Goal: Task Accomplishment & Management: Use online tool/utility

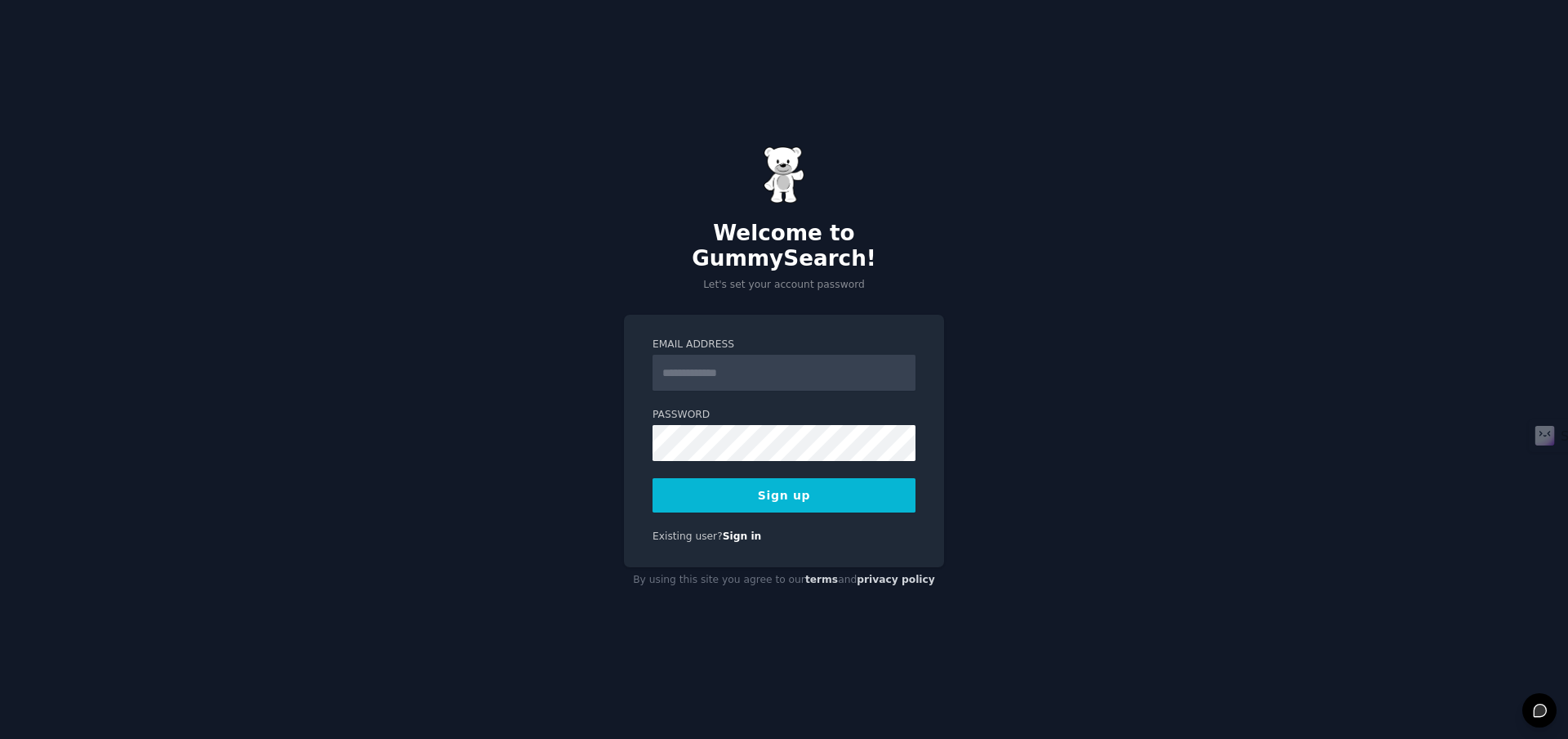
click at [778, 358] on input "Email Address" at bounding box center [784, 373] width 263 height 36
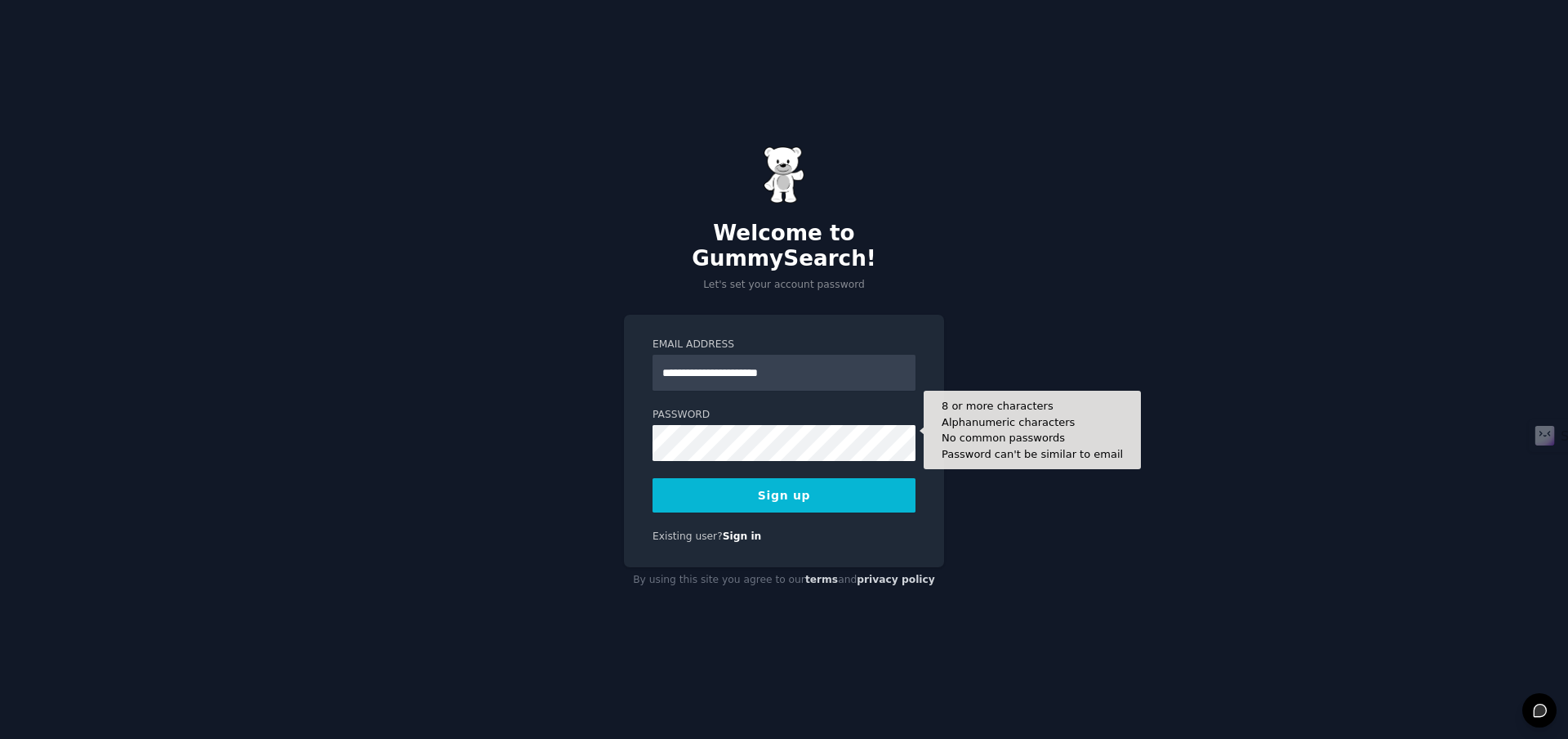
type input "**********"
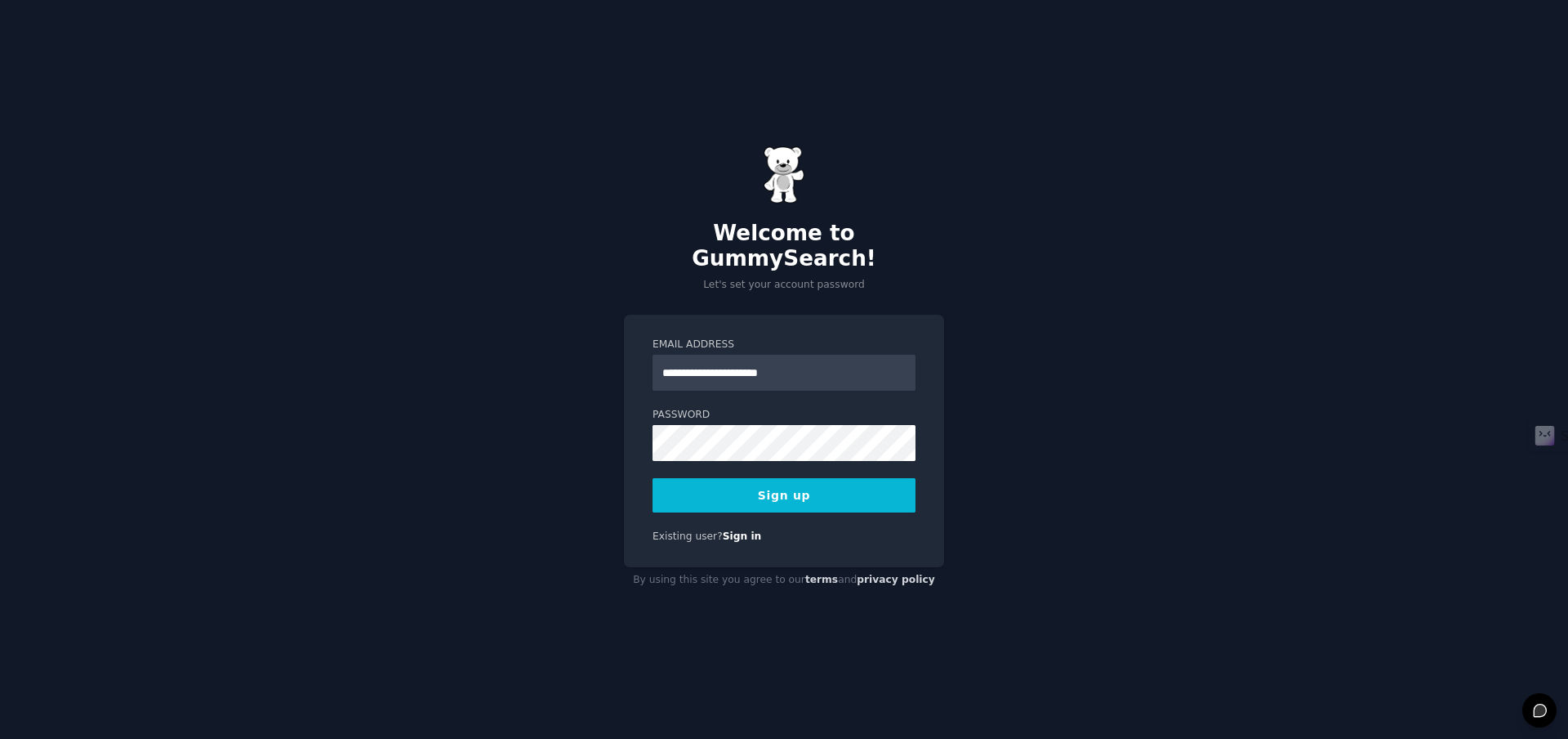
click at [748, 487] on button "Sign up" at bounding box center [784, 495] width 263 height 34
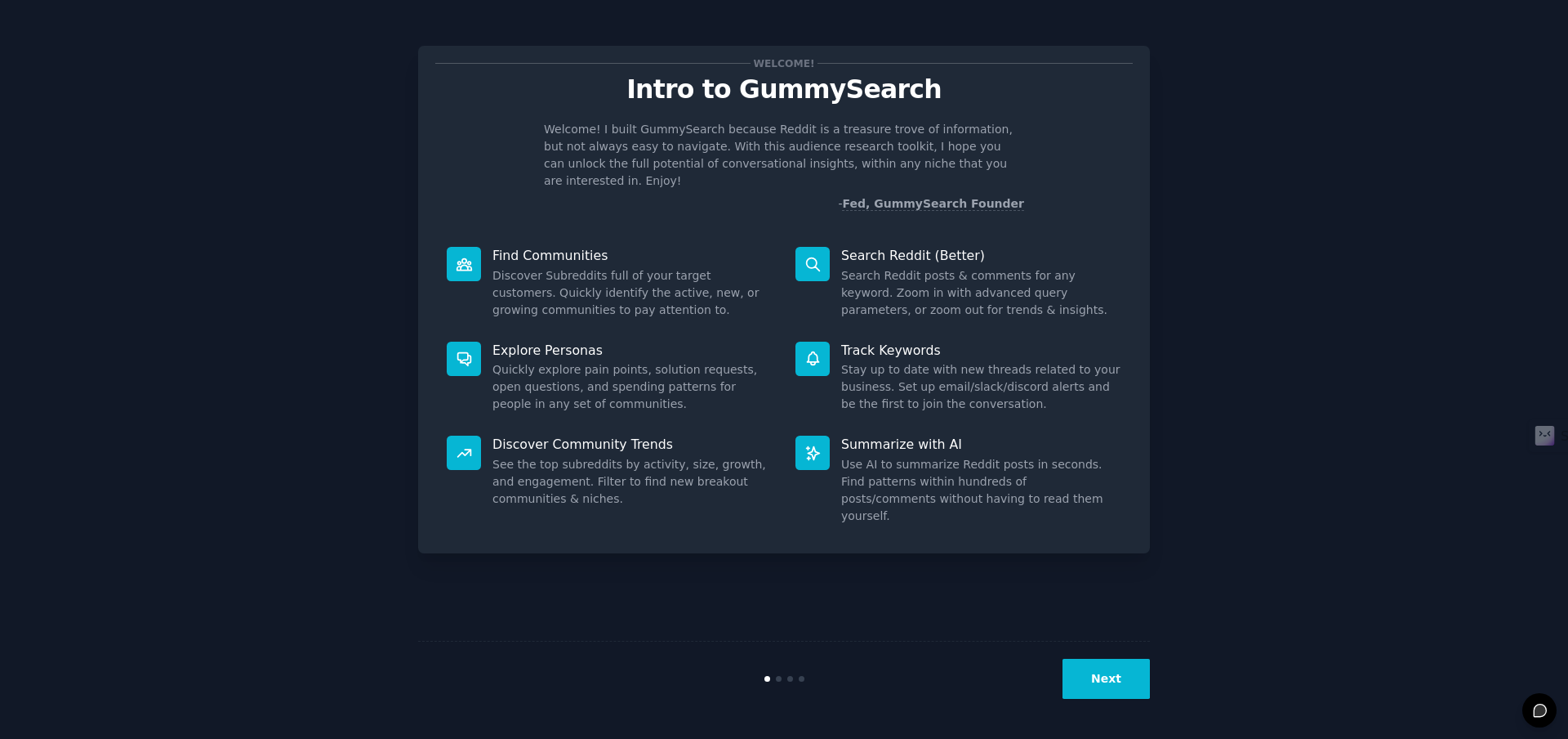
click at [1098, 677] on button "Next" at bounding box center [1106, 678] width 87 height 40
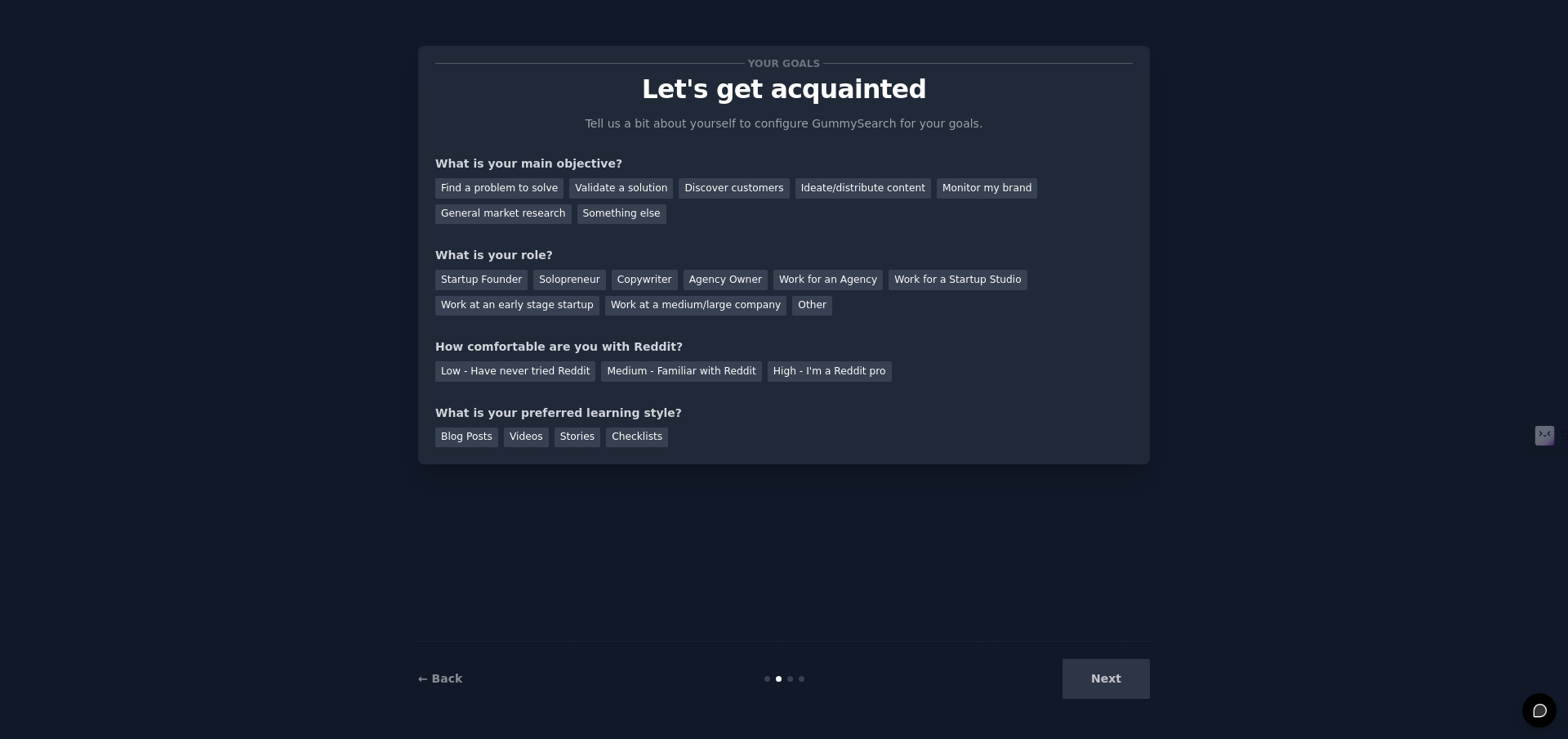
click at [1111, 685] on div "Next" at bounding box center [1028, 678] width 244 height 40
click at [534, 193] on div "Find a problem to solve" at bounding box center [499, 188] width 128 height 20
click at [636, 188] on div "Validate a solution" at bounding box center [621, 188] width 104 height 20
click at [536, 182] on div "Find a problem to solve" at bounding box center [499, 188] width 128 height 20
click at [747, 189] on div "Discover customers" at bounding box center [733, 188] width 110 height 20
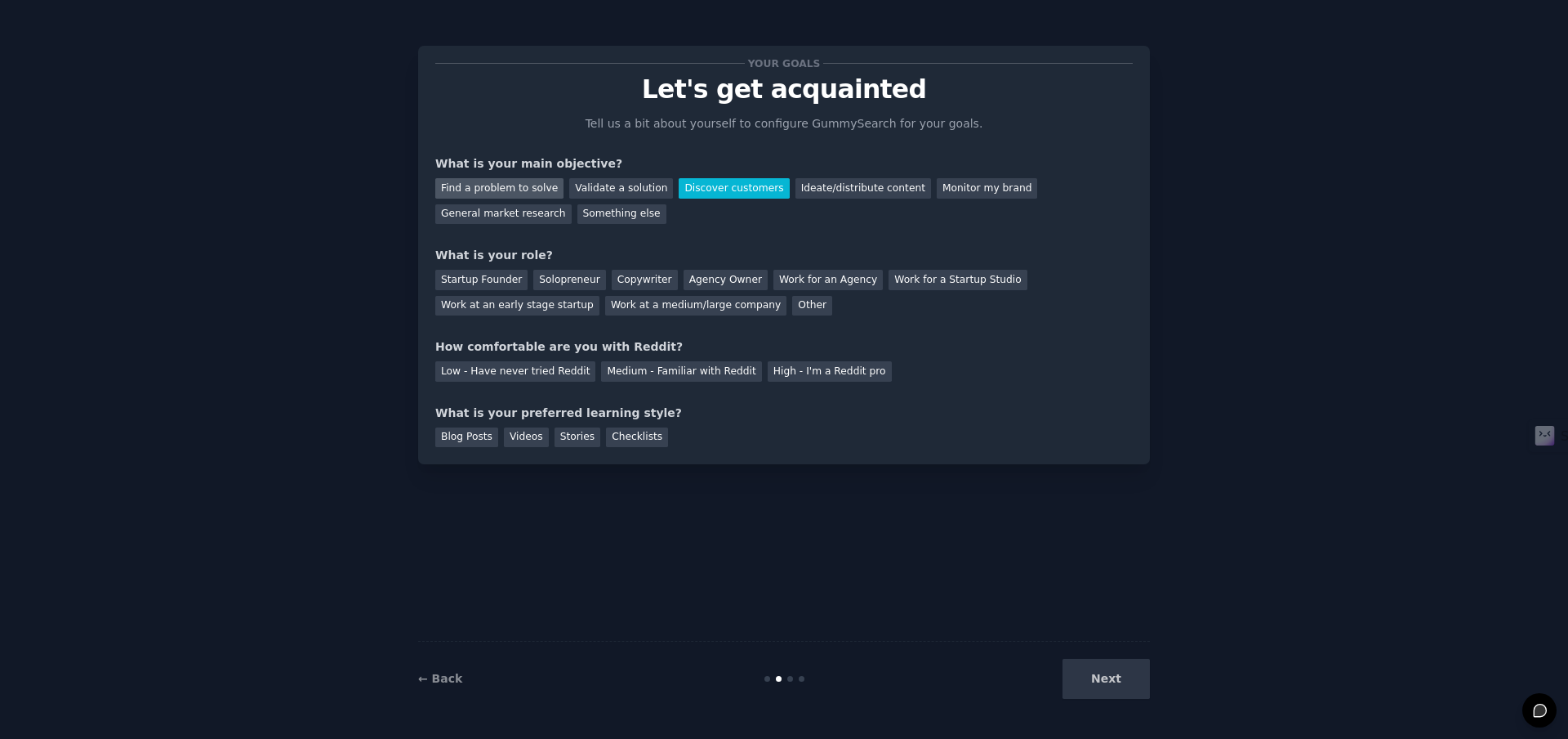
click at [512, 192] on div "Find a problem to solve" at bounding box center [499, 188] width 128 height 20
click at [1115, 672] on div "Next" at bounding box center [1028, 678] width 244 height 40
click at [468, 277] on div "Startup Founder" at bounding box center [481, 279] width 93 height 20
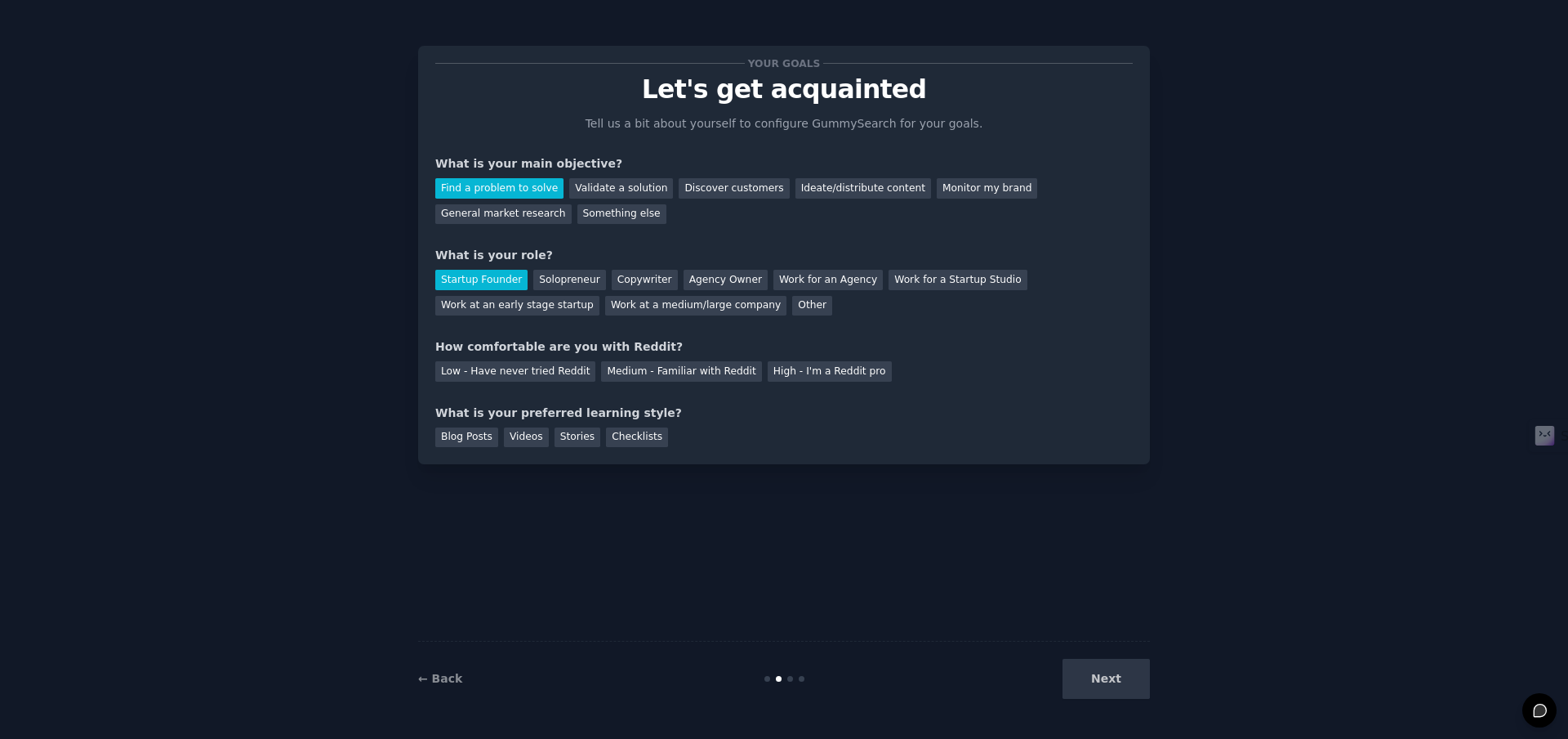
click at [707, 382] on div "Your goals Let's get acquainted Tell us a bit about yourself to configure Gummy…" at bounding box center [784, 254] width 698 height 384
click at [704, 377] on div "Medium - Familiar with Reddit" at bounding box center [680, 371] width 160 height 20
click at [459, 434] on div "Blog Posts" at bounding box center [466, 437] width 63 height 20
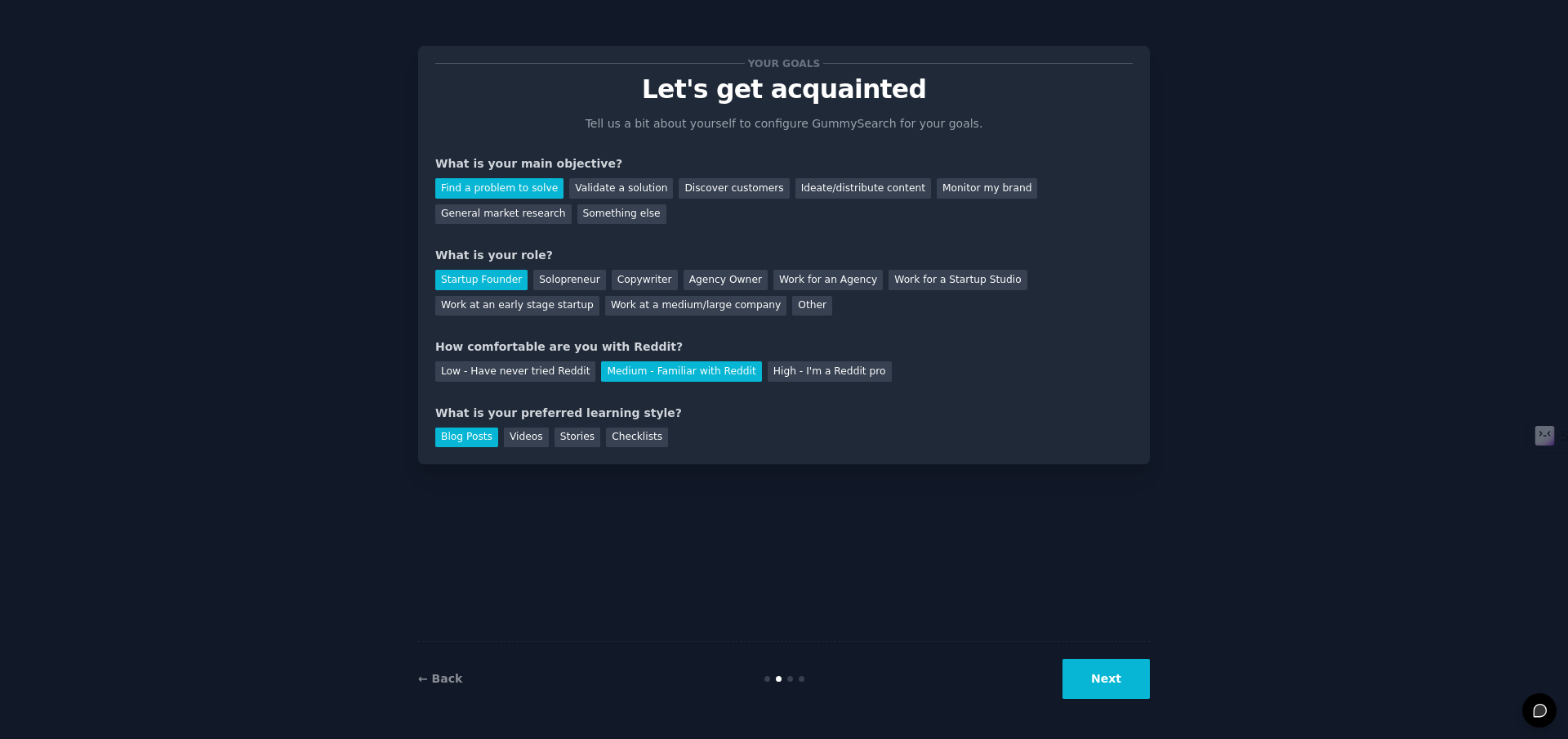
click at [1123, 682] on button "Next" at bounding box center [1106, 678] width 87 height 40
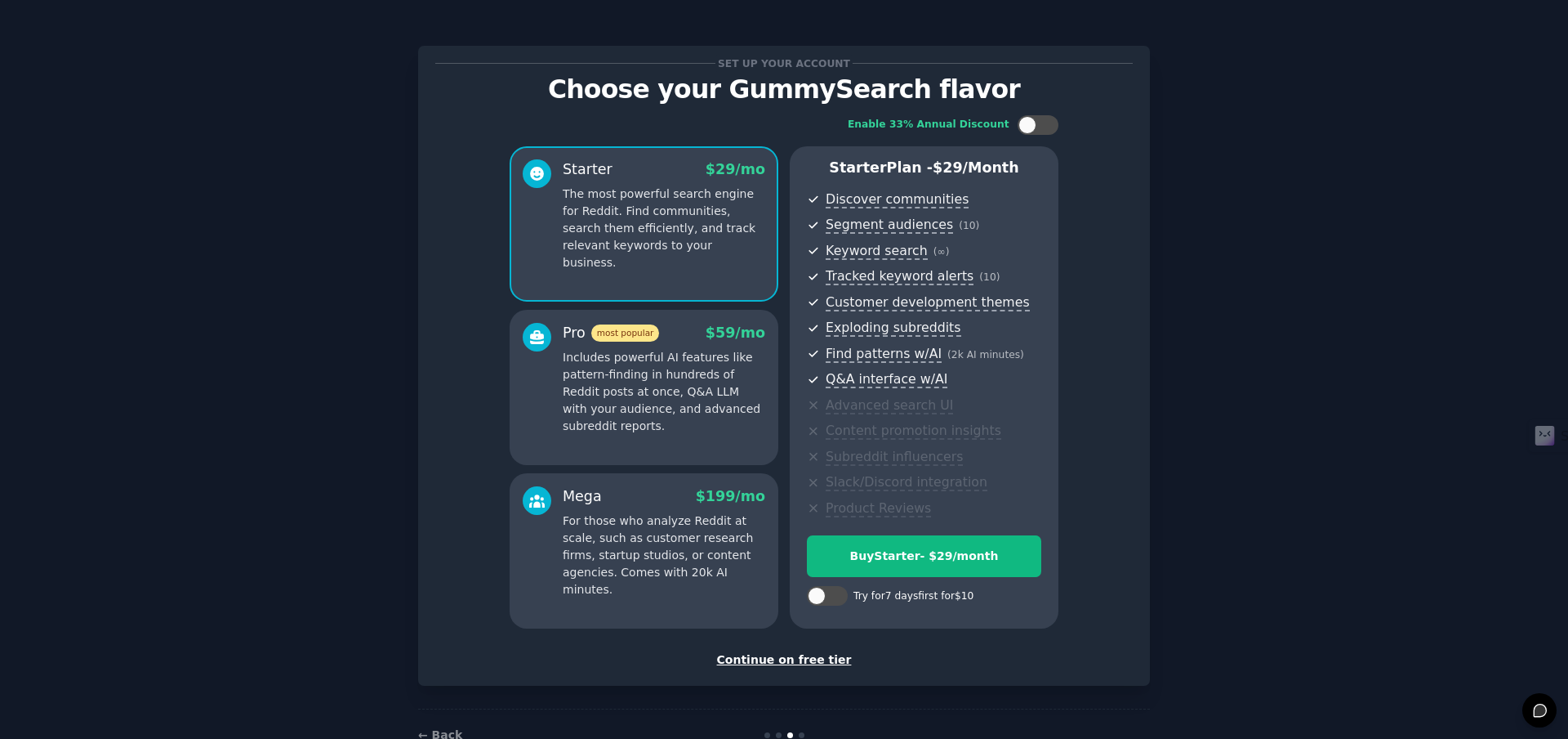
click at [811, 664] on div "Continue on free tier" at bounding box center [784, 660] width 698 height 17
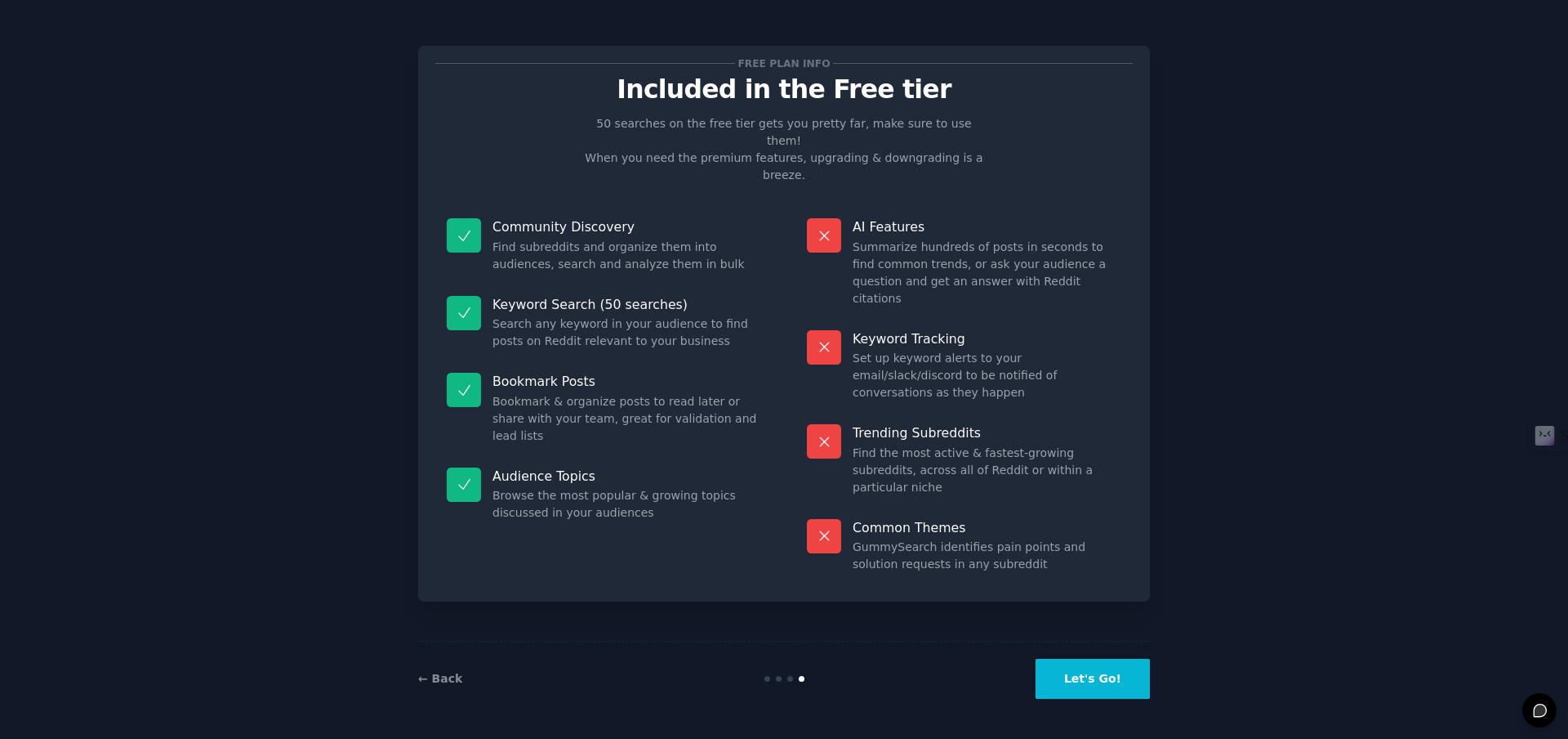
click at [1104, 682] on button "Let's Go!" at bounding box center [1093, 678] width 115 height 40
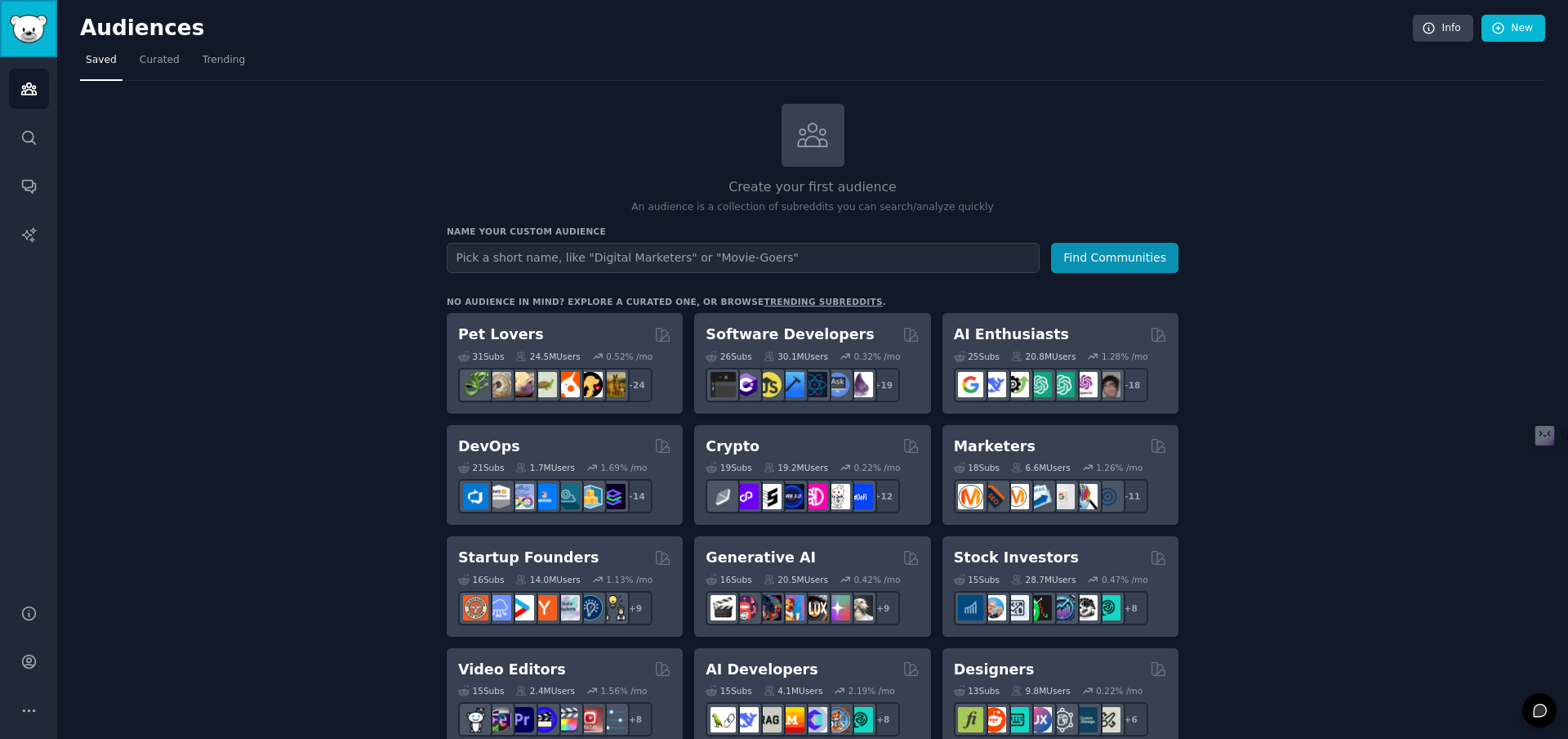
click at [35, 25] on img "Sidebar" at bounding box center [28, 29] width 38 height 28
click at [28, 22] on img "Sidebar" at bounding box center [28, 29] width 38 height 28
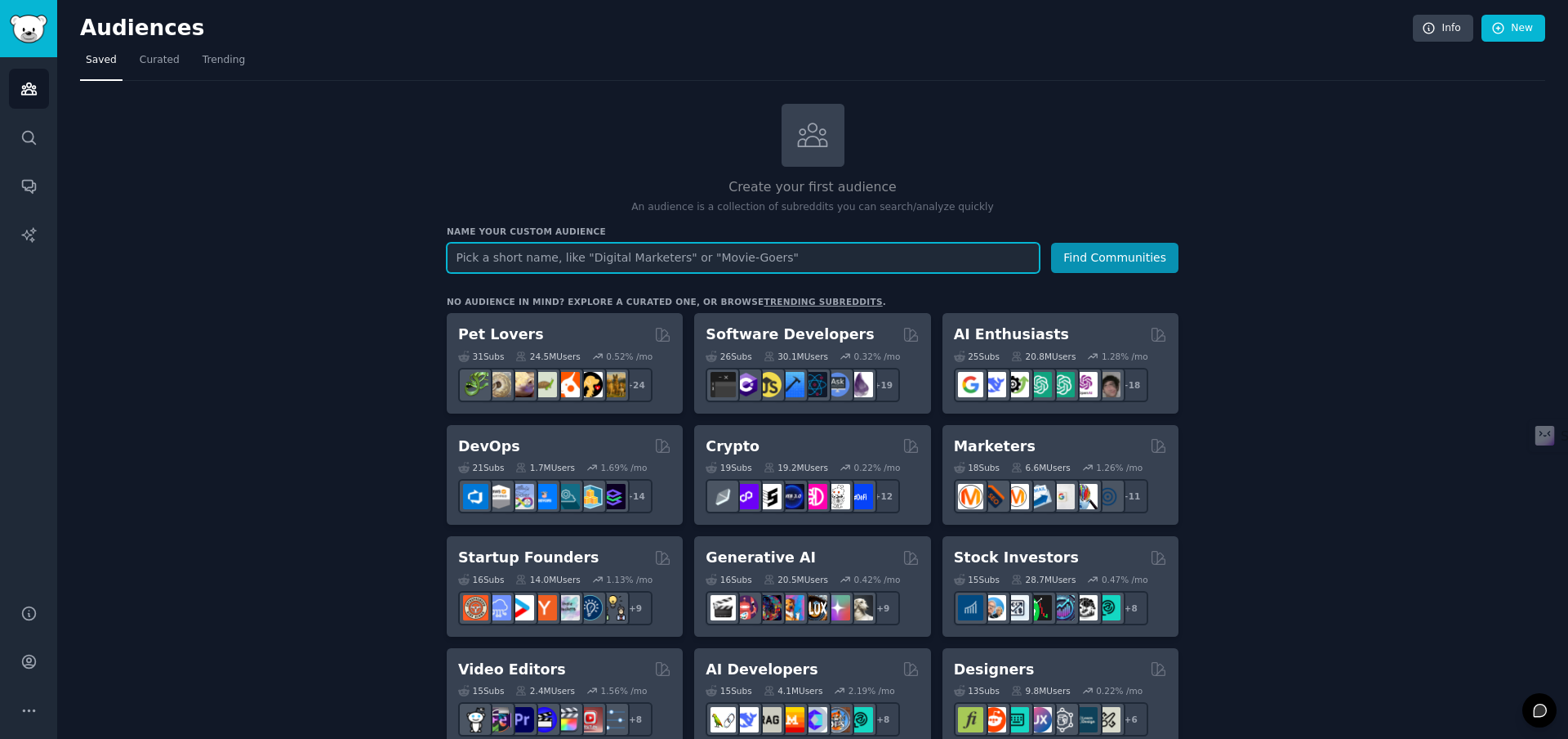
click at [589, 260] on input "text" at bounding box center [743, 258] width 593 height 30
type input "{"
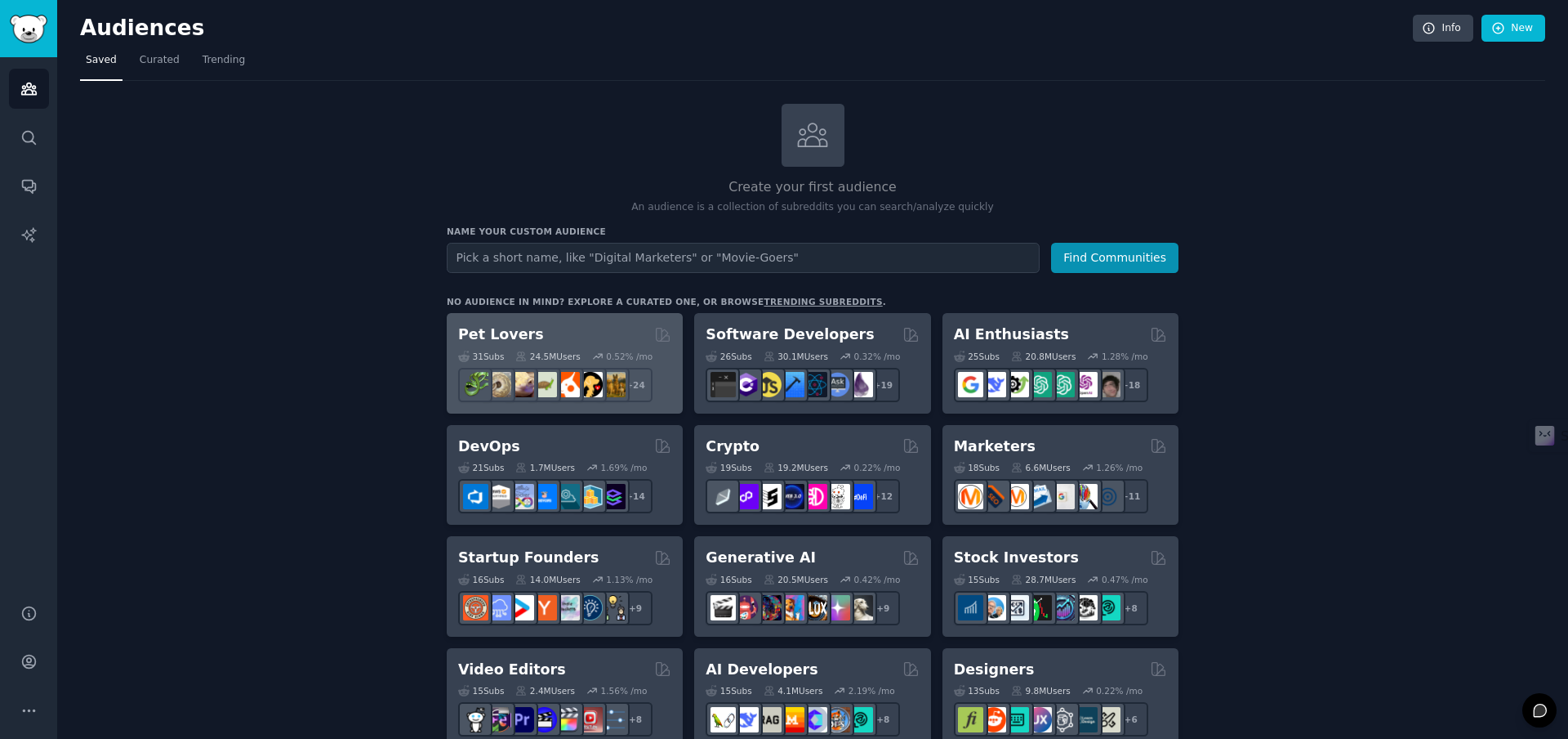
click at [501, 336] on h2 "Pet Lovers" at bounding box center [500, 335] width 86 height 20
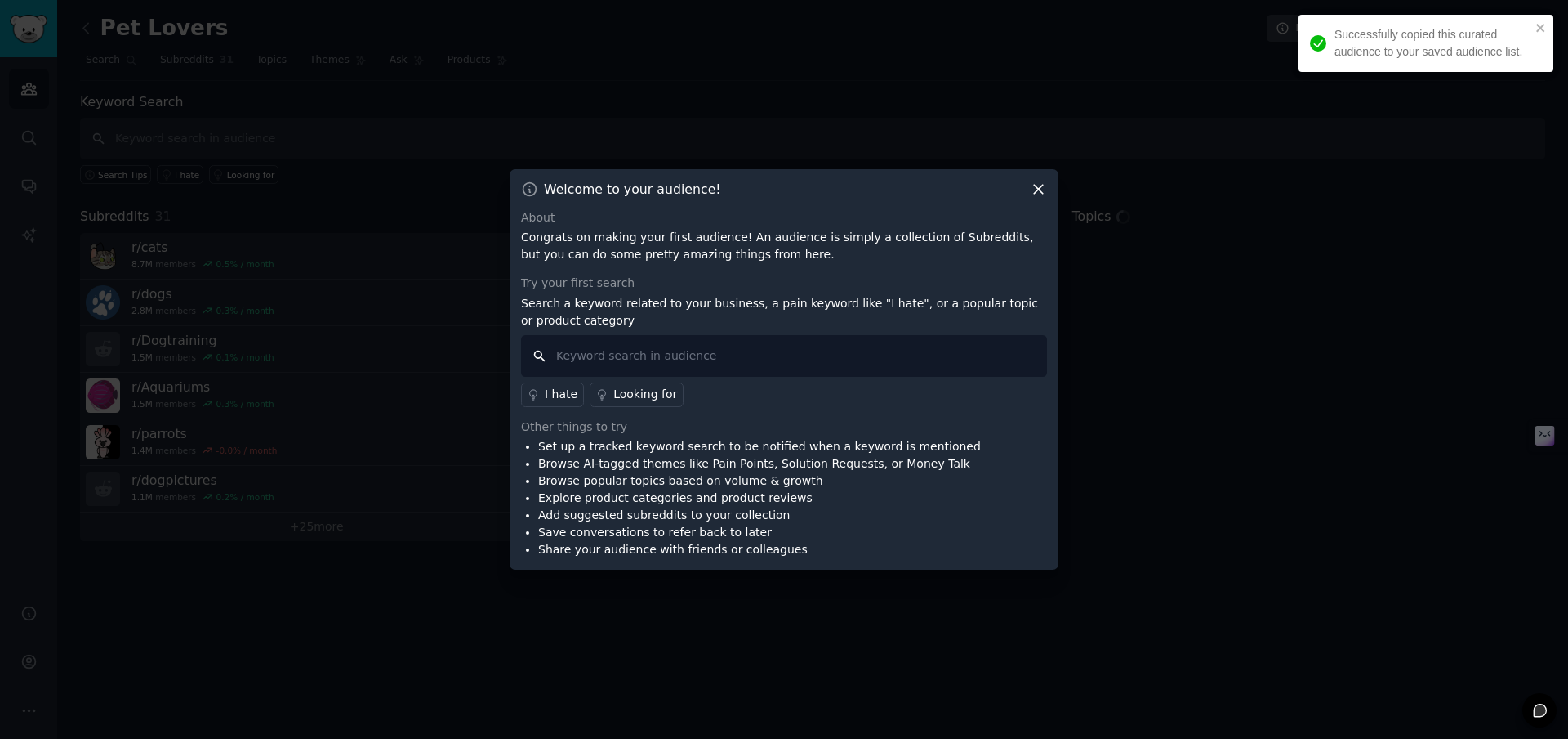
click at [726, 354] on input "text" at bounding box center [784, 356] width 526 height 41
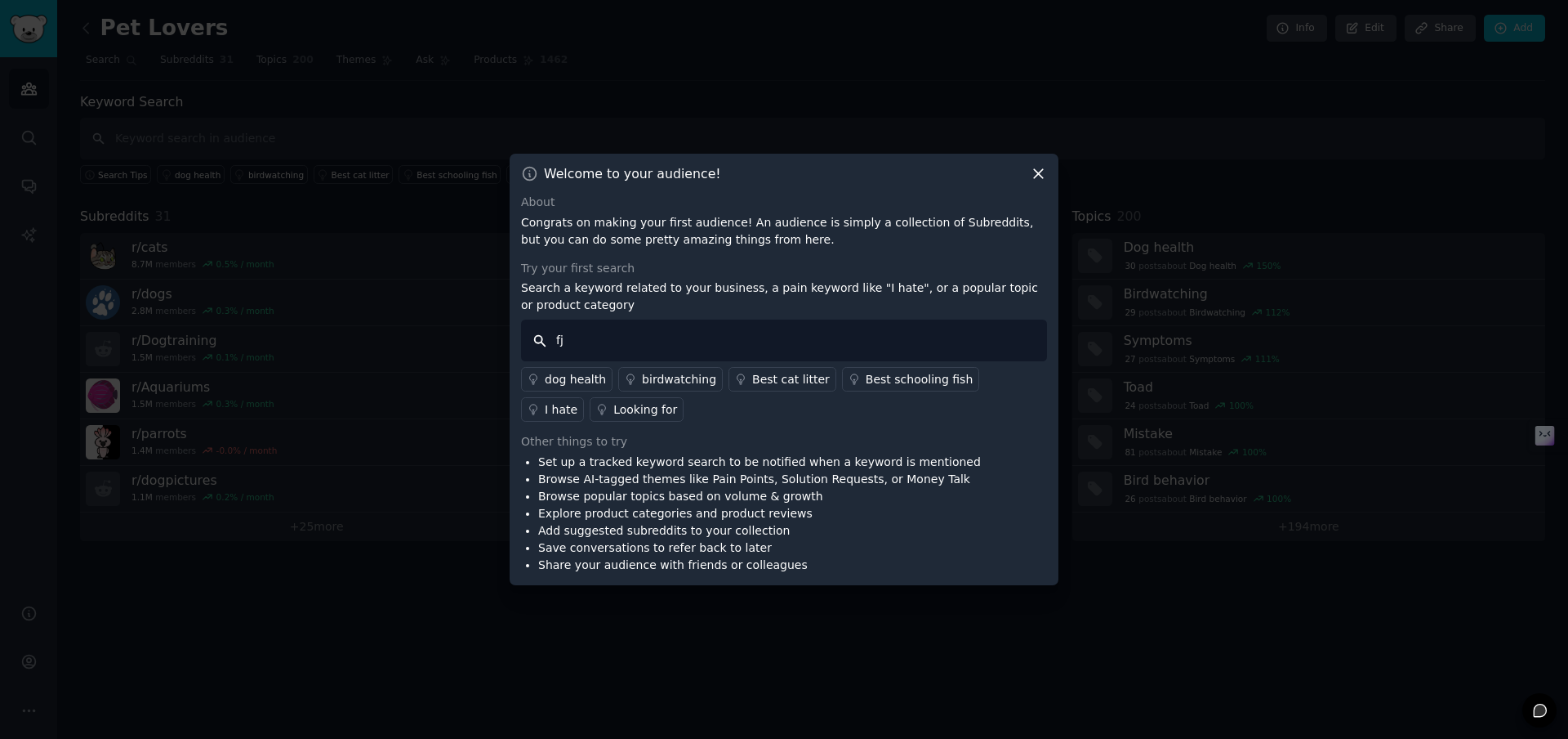
type input "f"
click at [1039, 172] on icon at bounding box center [1039, 175] width 9 height 9
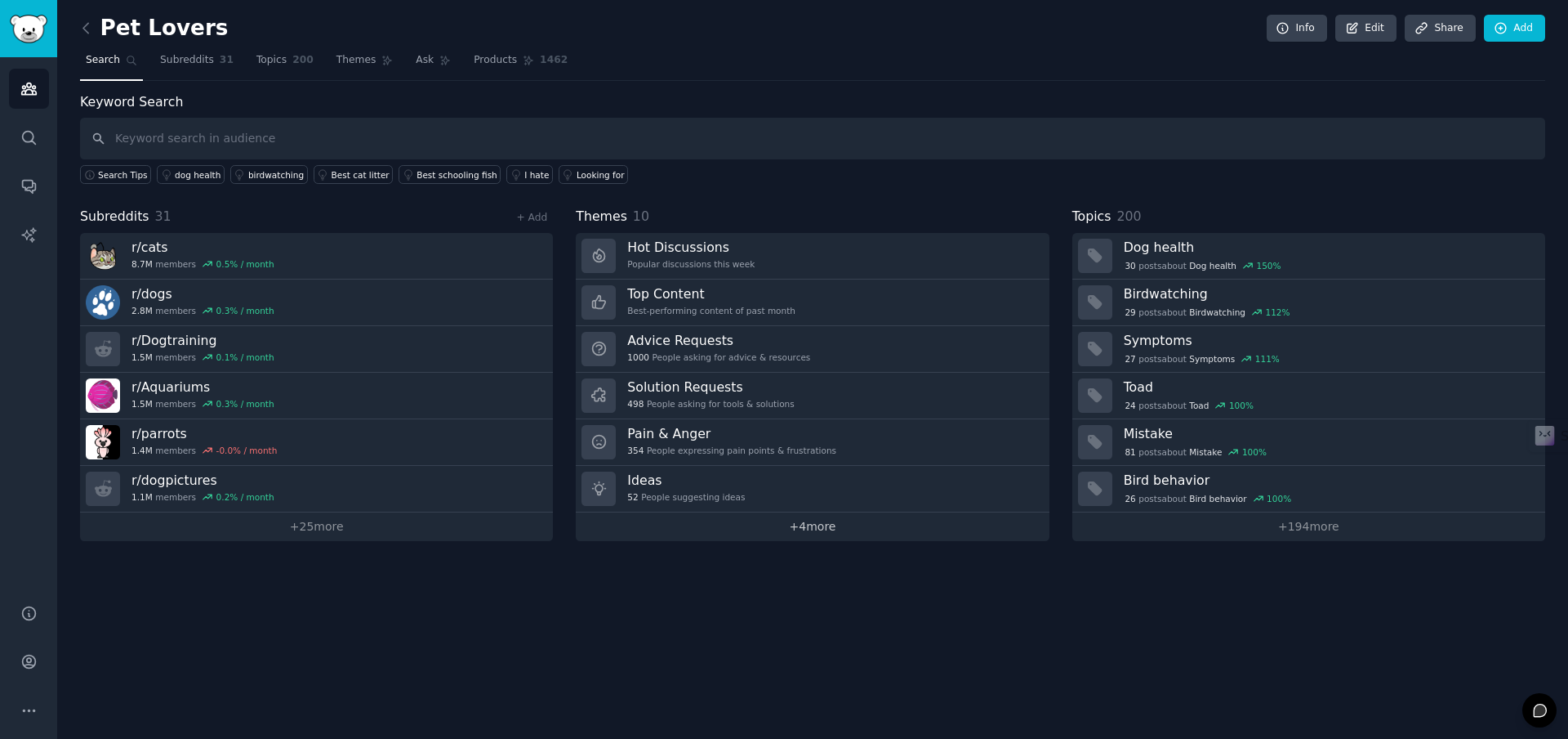
click at [827, 529] on link "+ 4 more" at bounding box center [813, 526] width 473 height 28
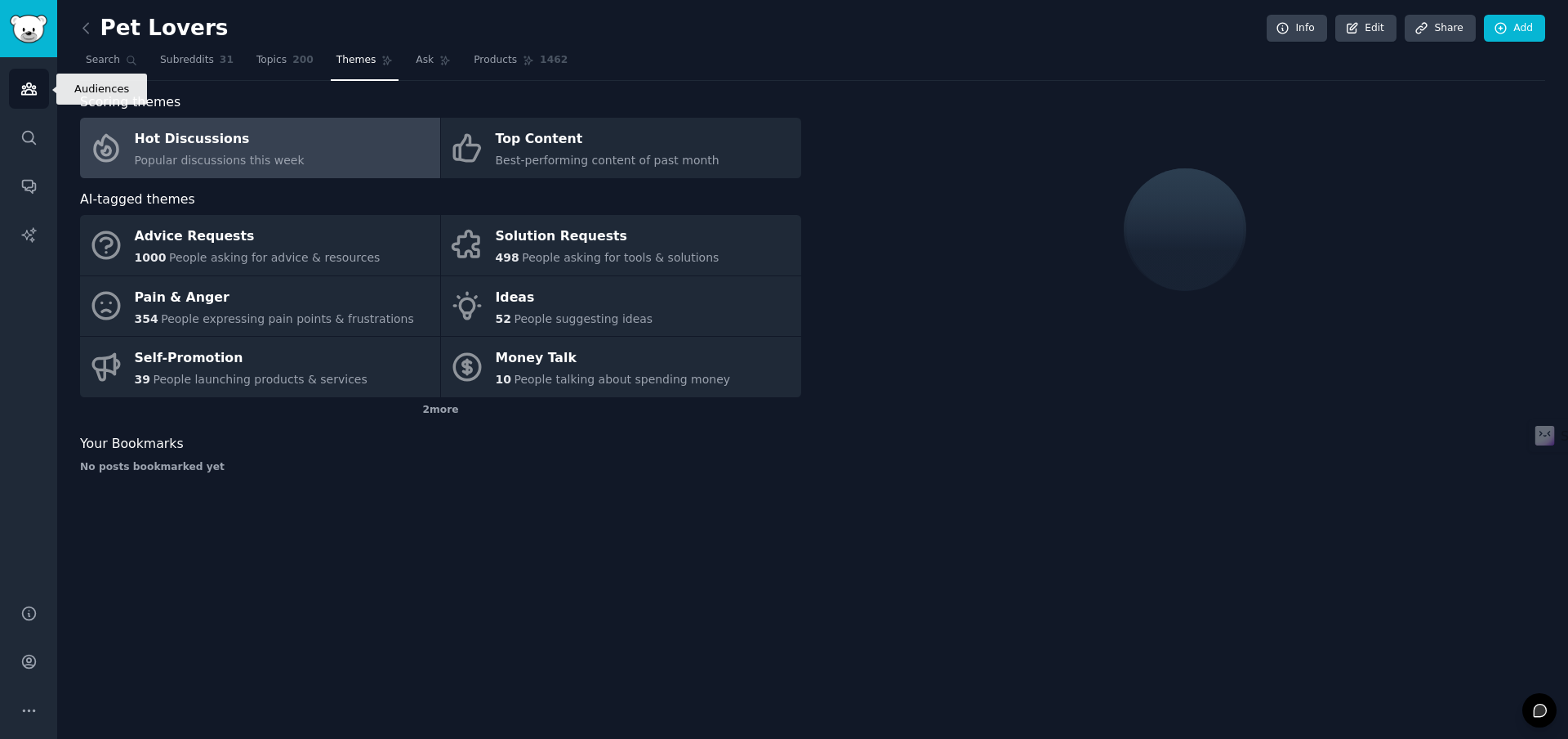
click at [26, 88] on icon "Sidebar" at bounding box center [28, 88] width 17 height 17
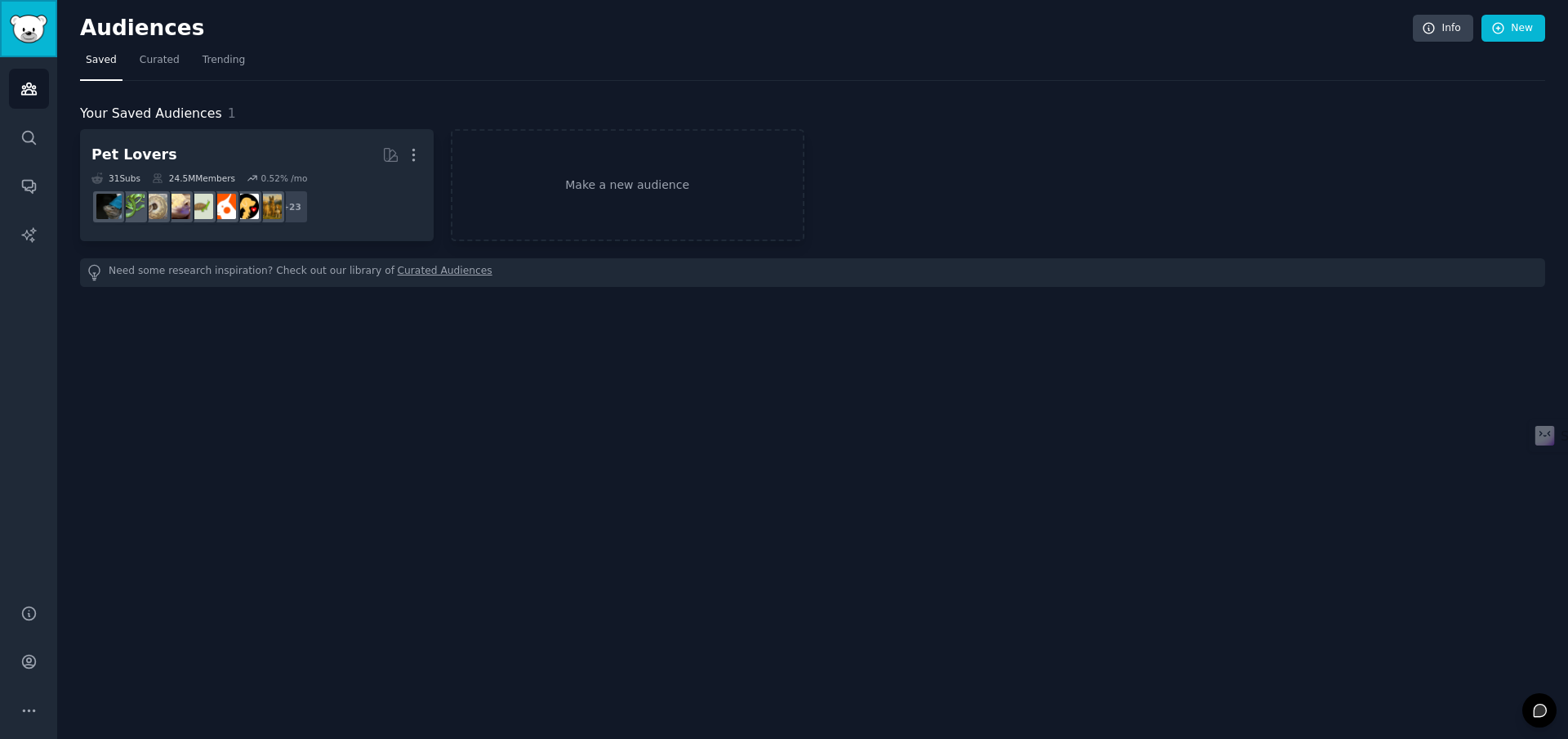
click at [37, 10] on link "Sidebar" at bounding box center [28, 28] width 57 height 57
click at [157, 56] on span "Curated" at bounding box center [159, 60] width 40 height 15
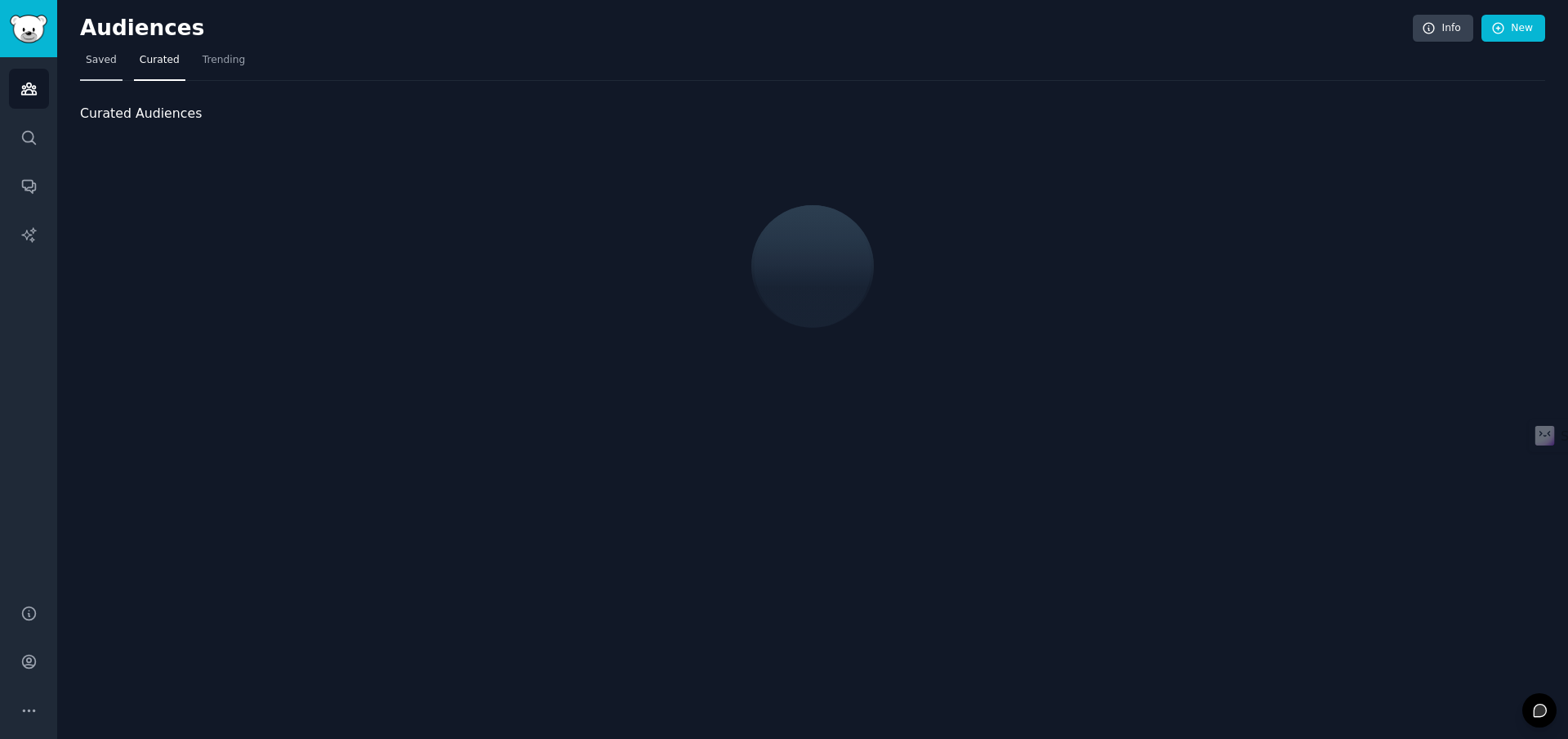
click at [94, 70] on link "Saved" at bounding box center [101, 64] width 42 height 34
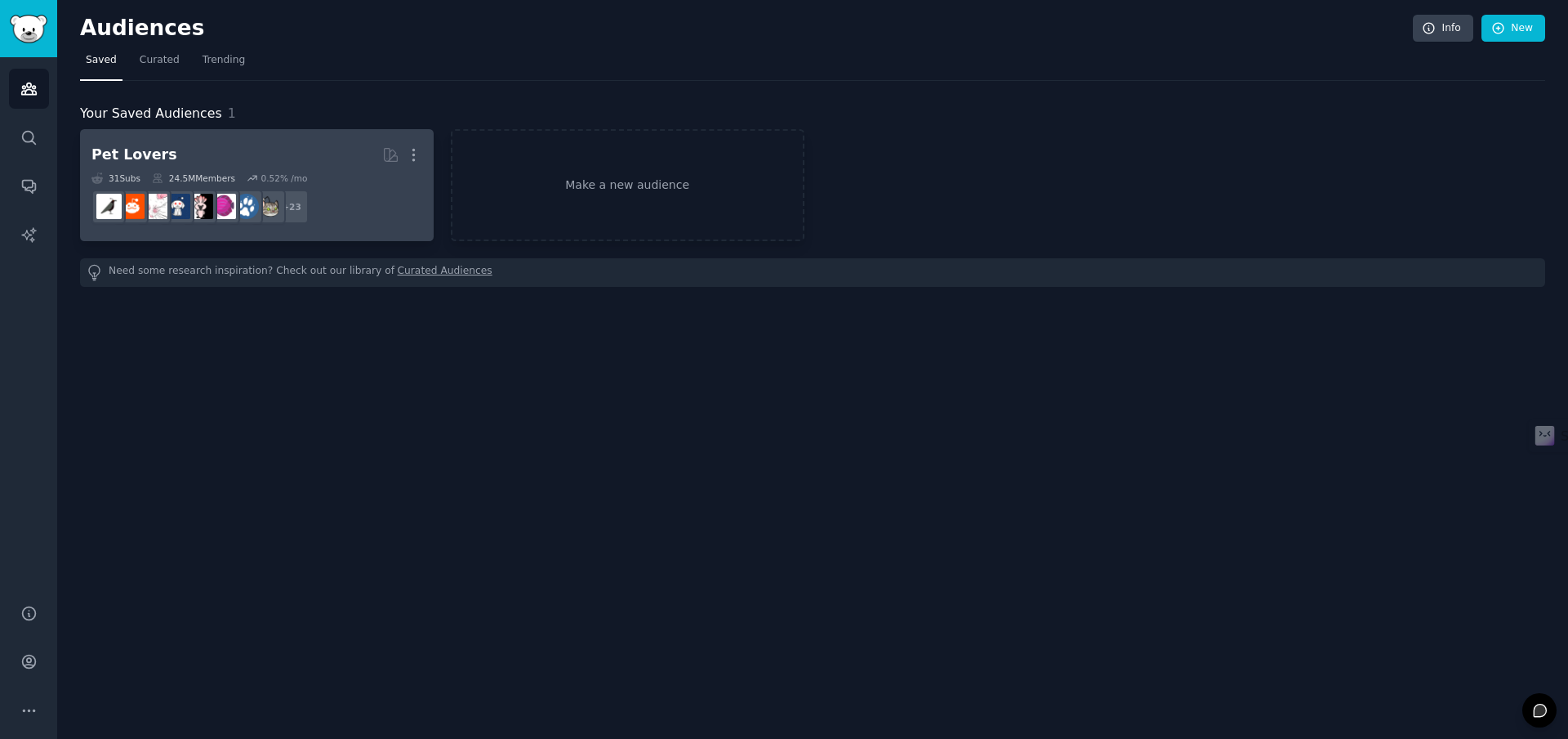
click at [129, 152] on div "Pet Lovers" at bounding box center [134, 155] width 86 height 20
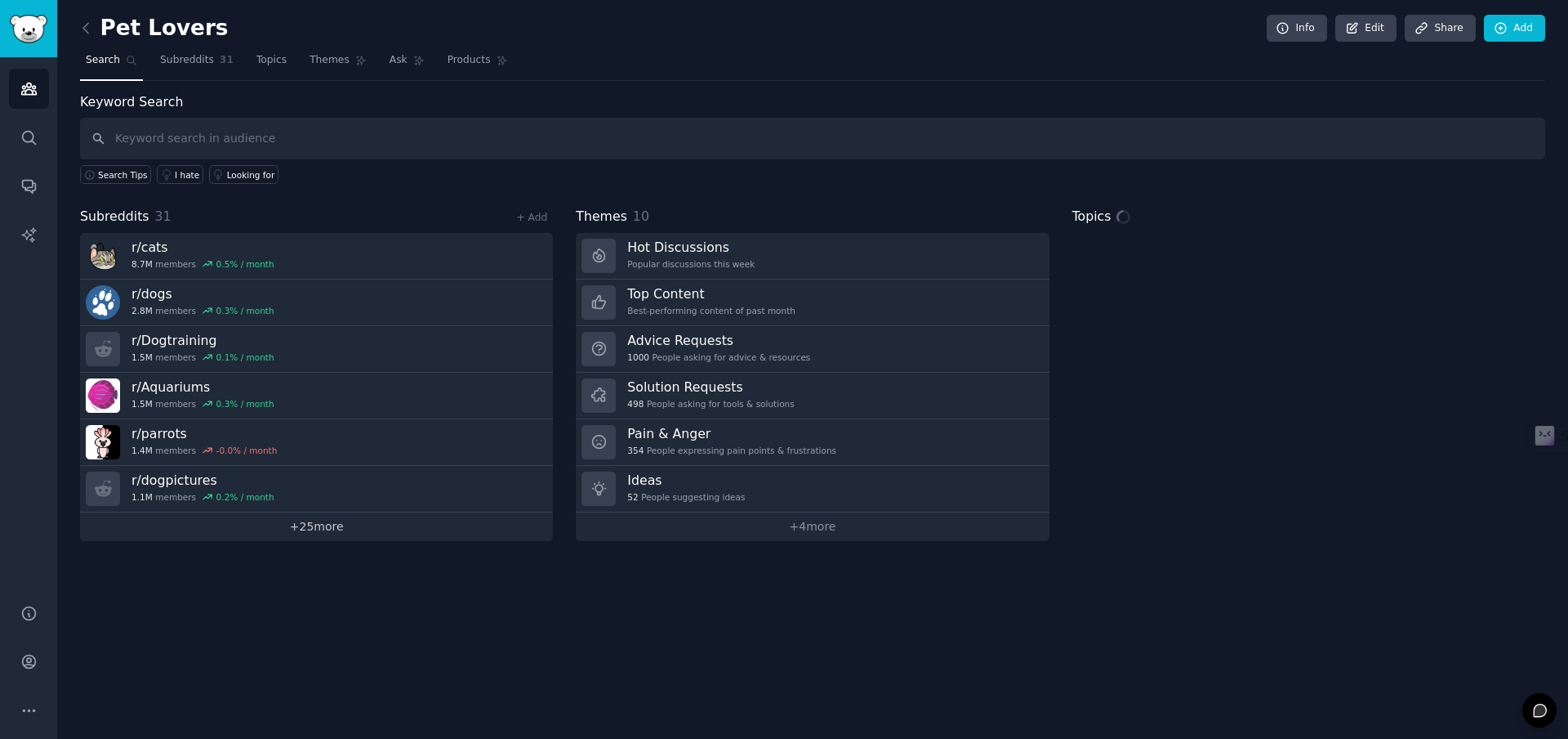
click at [327, 523] on link "+ 25 more" at bounding box center [317, 526] width 473 height 28
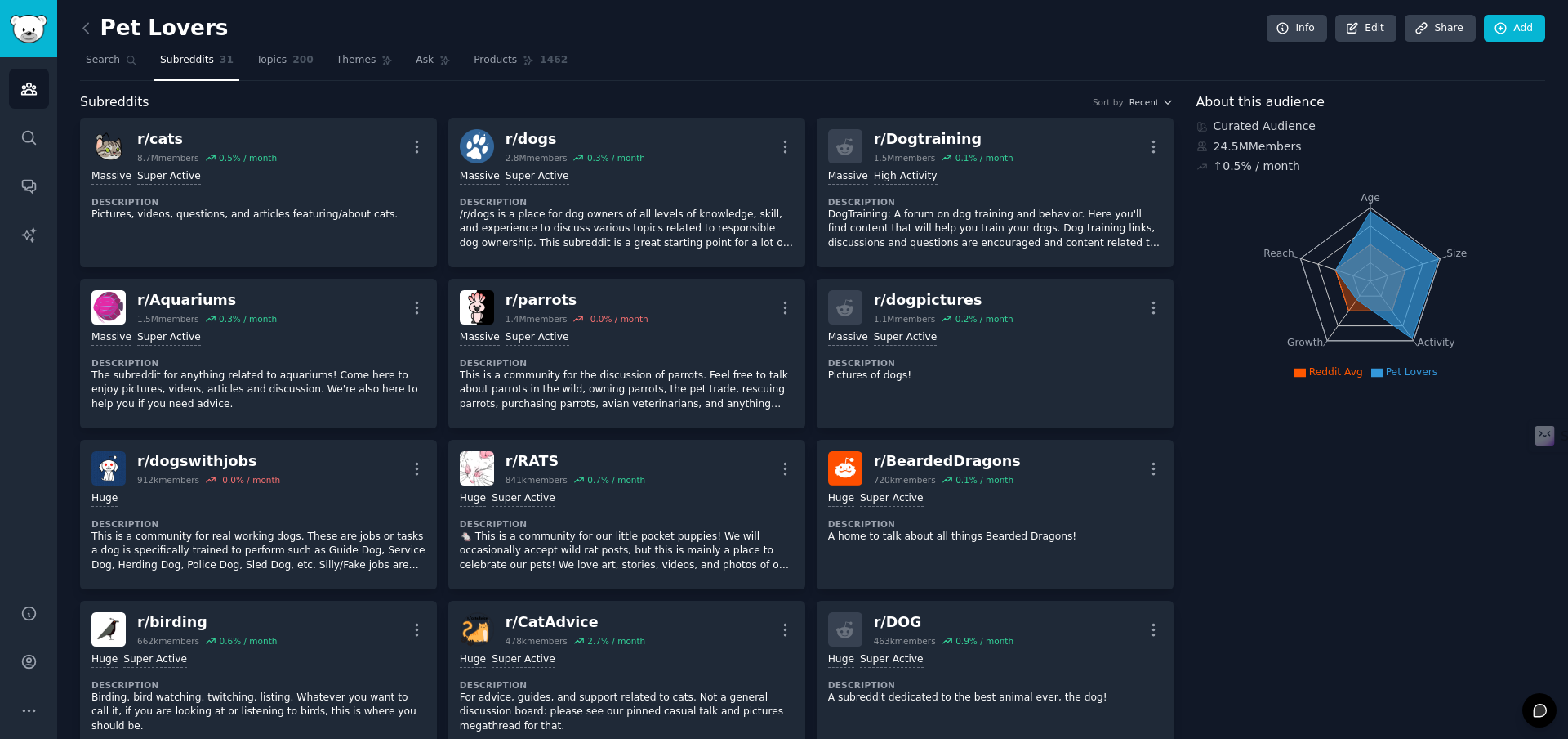
click at [1154, 107] on div "Subreddits Sort by Recent" at bounding box center [627, 102] width 1094 height 20
click at [1151, 104] on span "Recent" at bounding box center [1144, 102] width 29 height 11
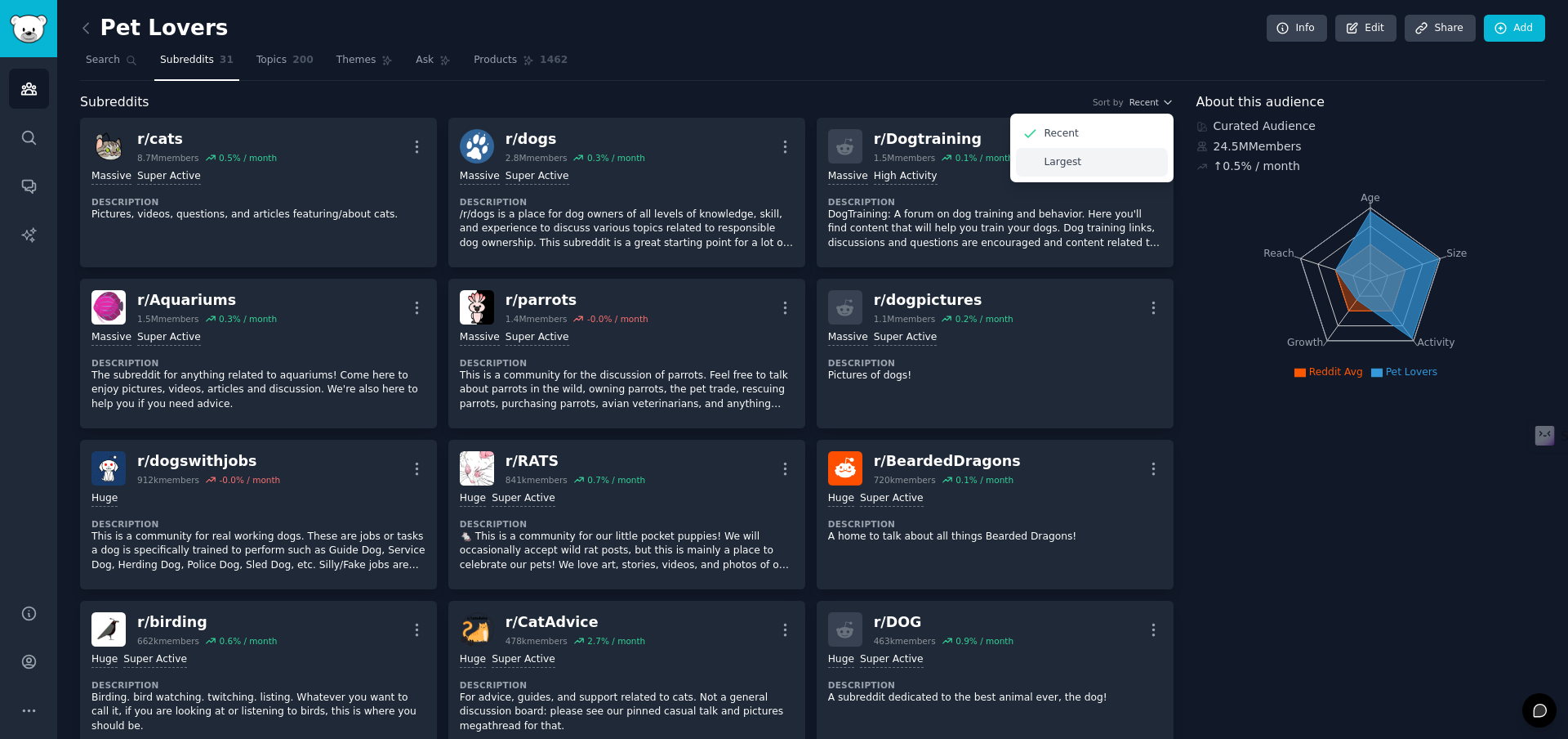
click at [1137, 157] on div "Largest" at bounding box center [1092, 162] width 152 height 28
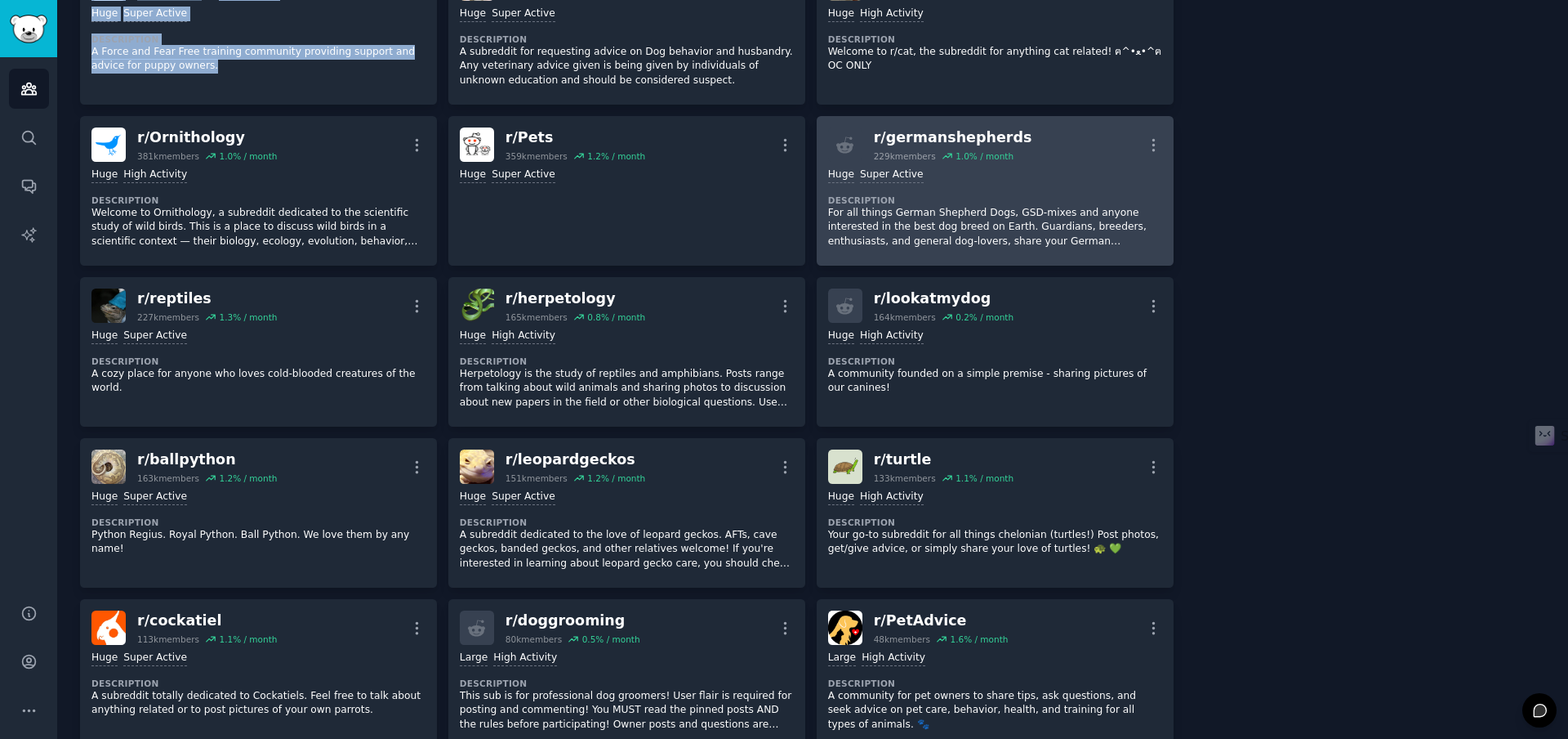
scroll to position [810, 0]
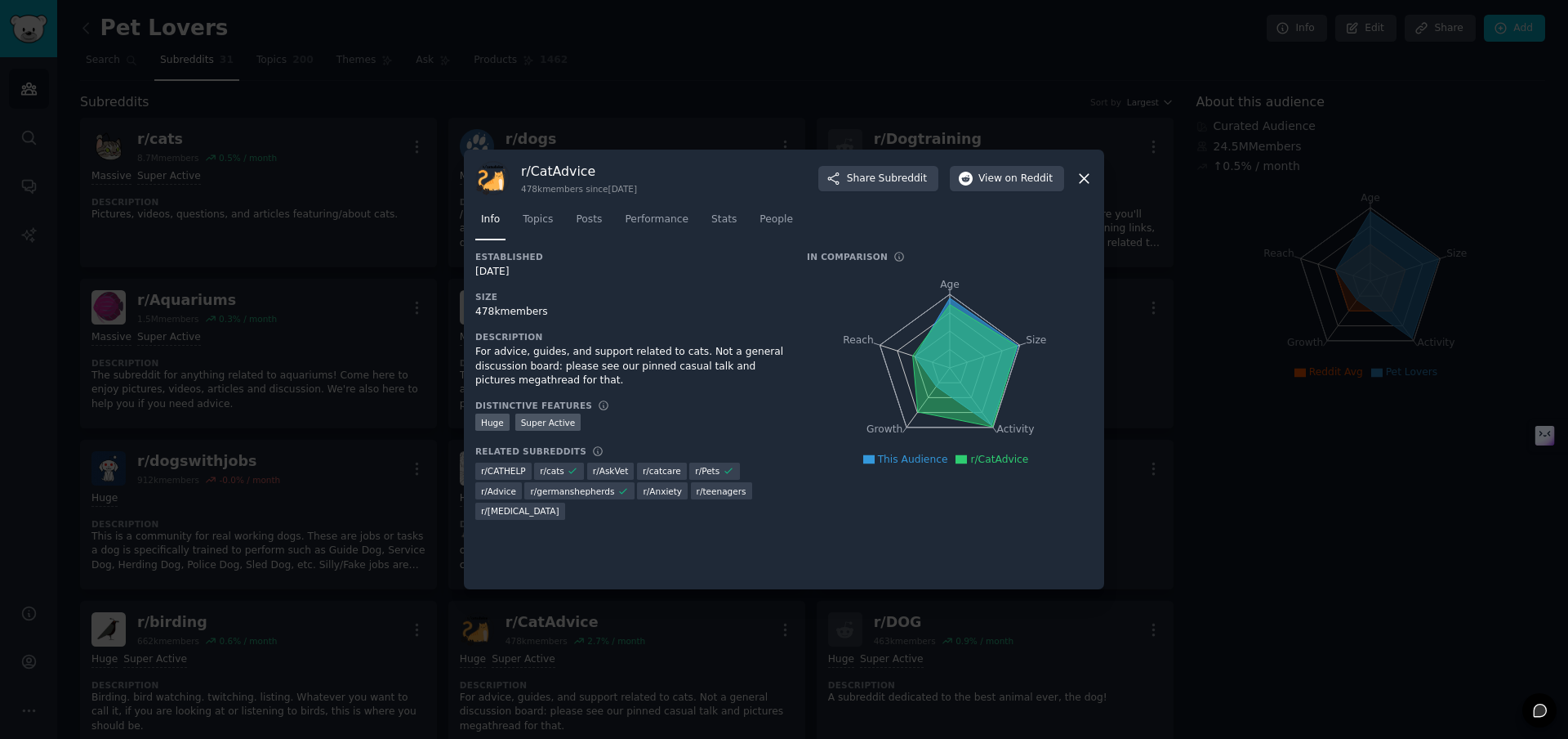
click at [1087, 181] on icon at bounding box center [1084, 178] width 17 height 17
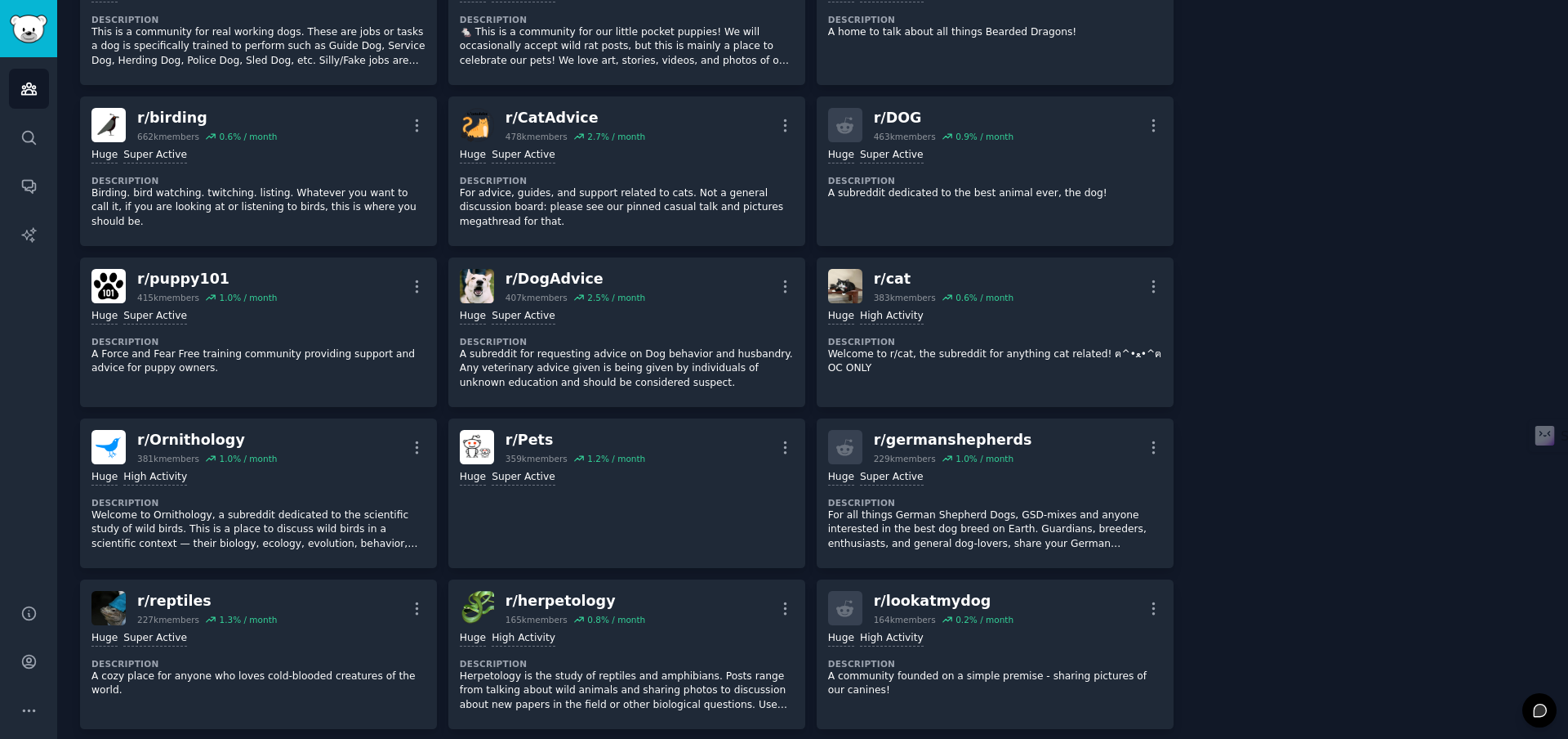
scroll to position [505, 0]
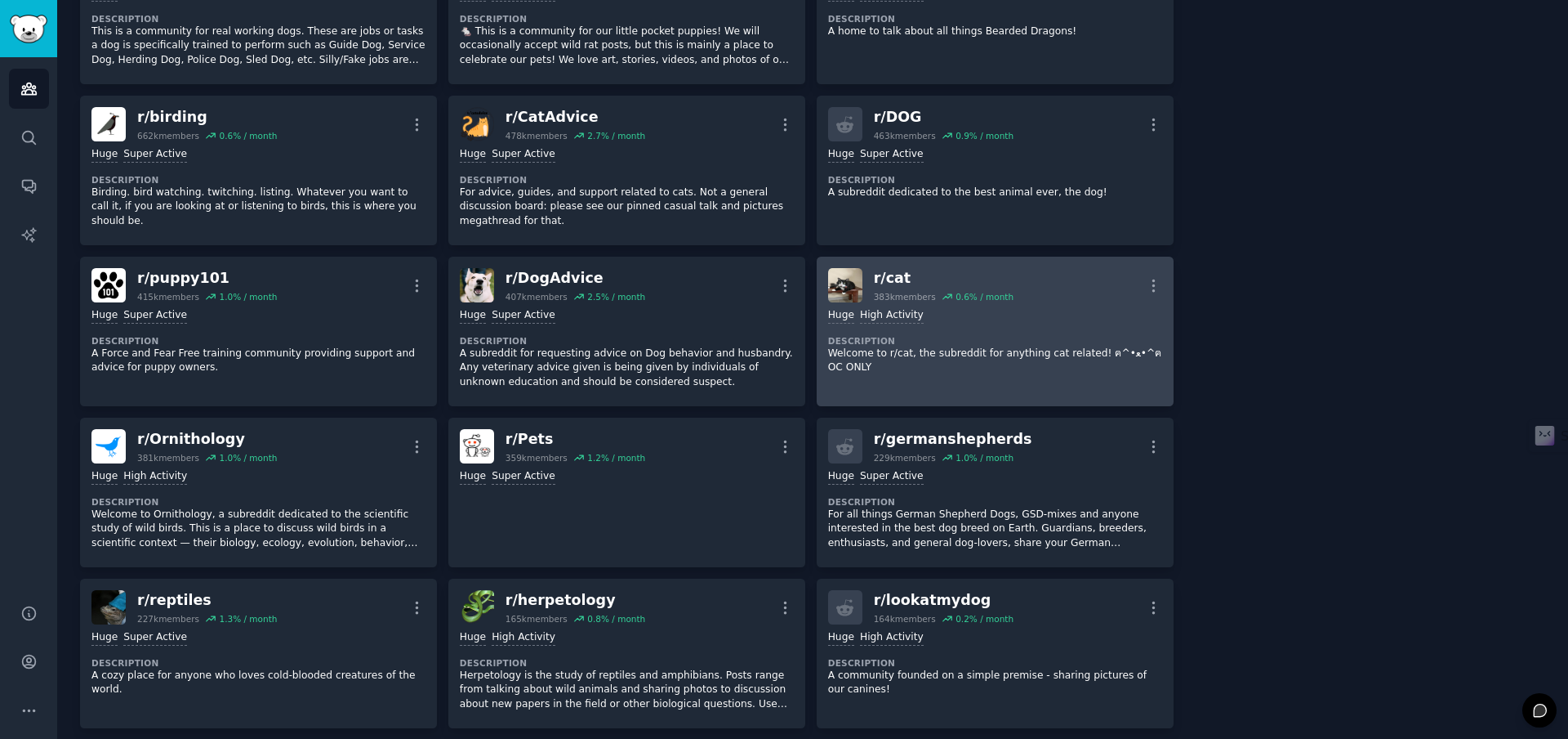
click at [888, 281] on div "r/ cat" at bounding box center [944, 278] width 139 height 20
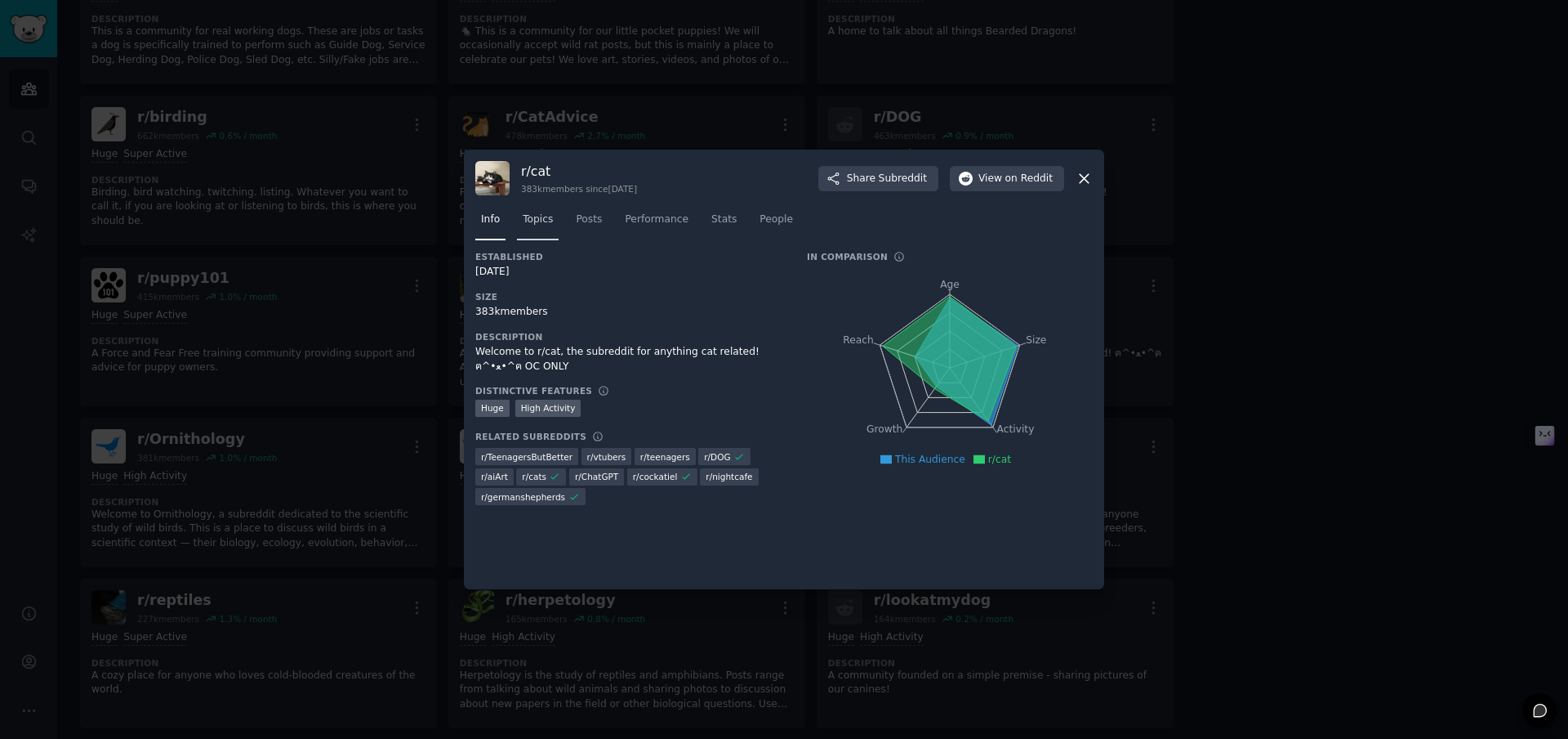
click at [532, 221] on span "Topics" at bounding box center [537, 220] width 30 height 15
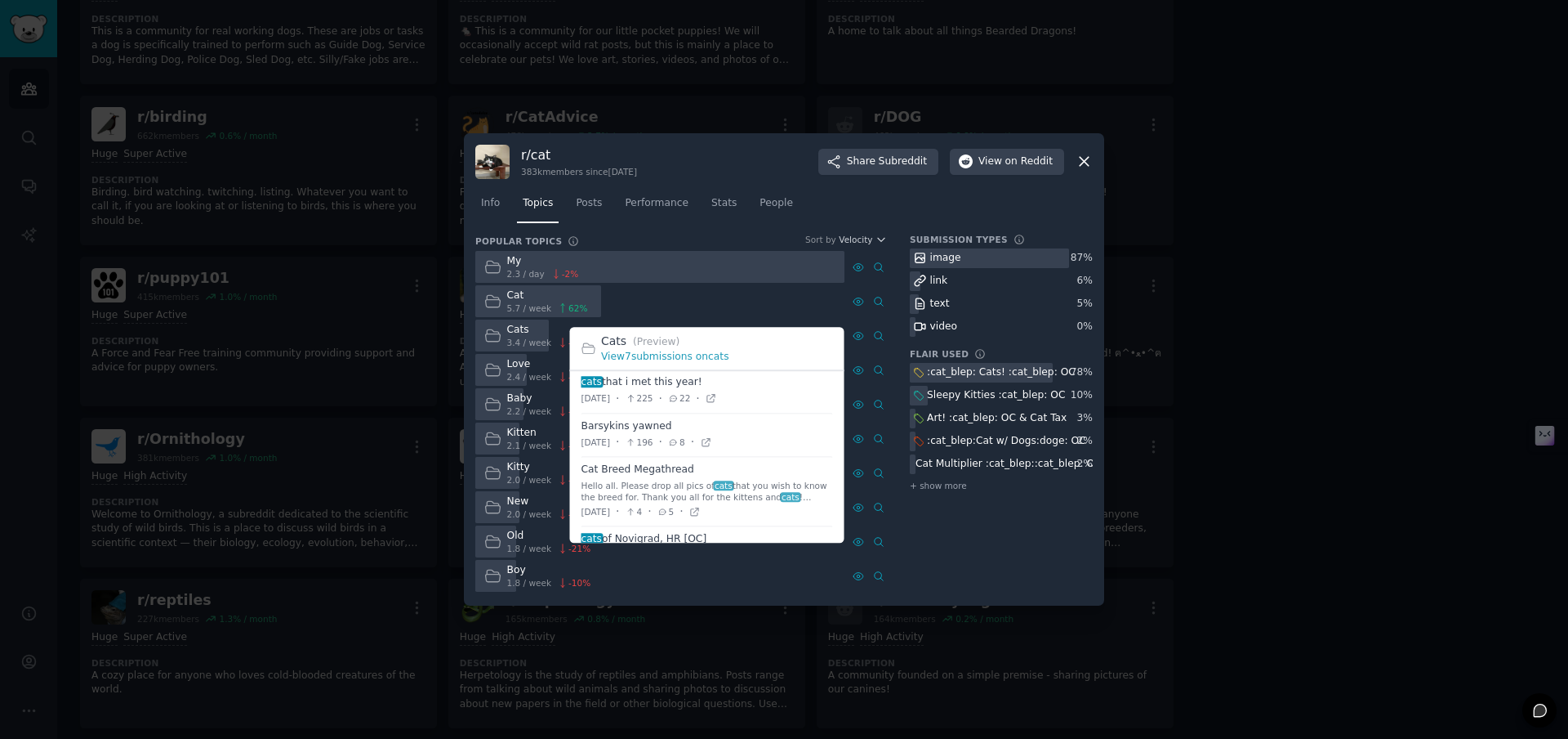
scroll to position [195, 0]
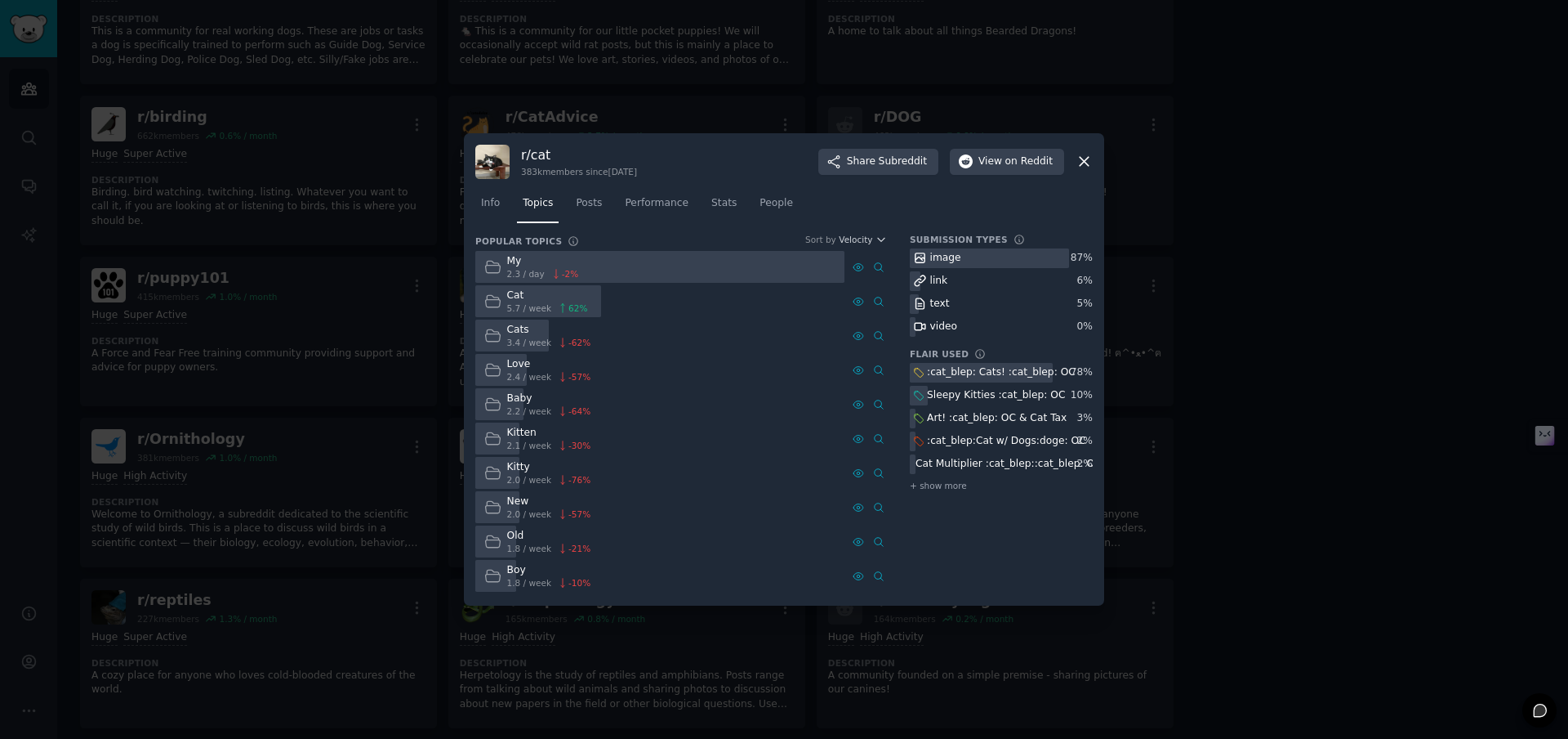
click at [1283, 214] on div at bounding box center [784, 369] width 1568 height 739
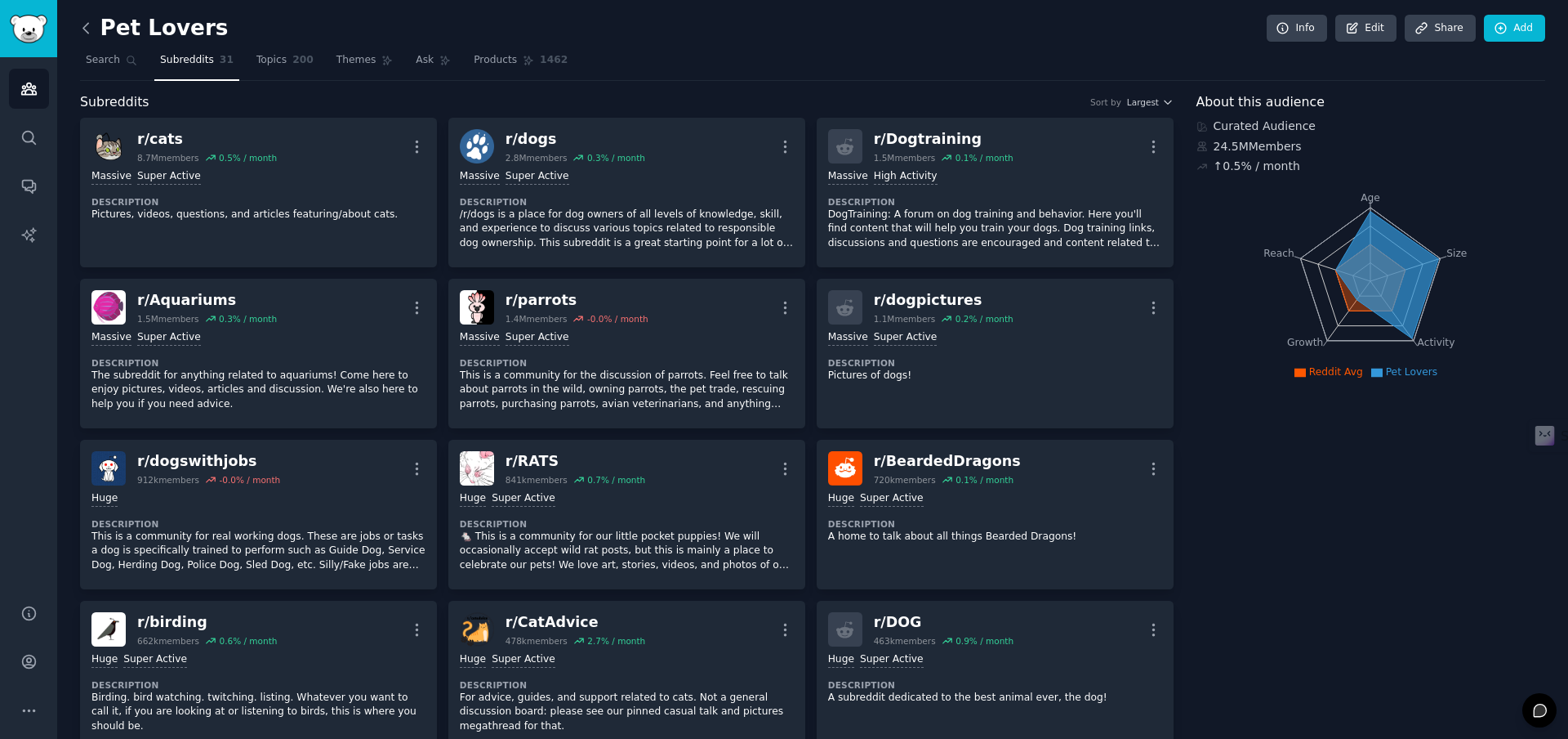
click at [88, 28] on icon at bounding box center [86, 27] width 17 height 17
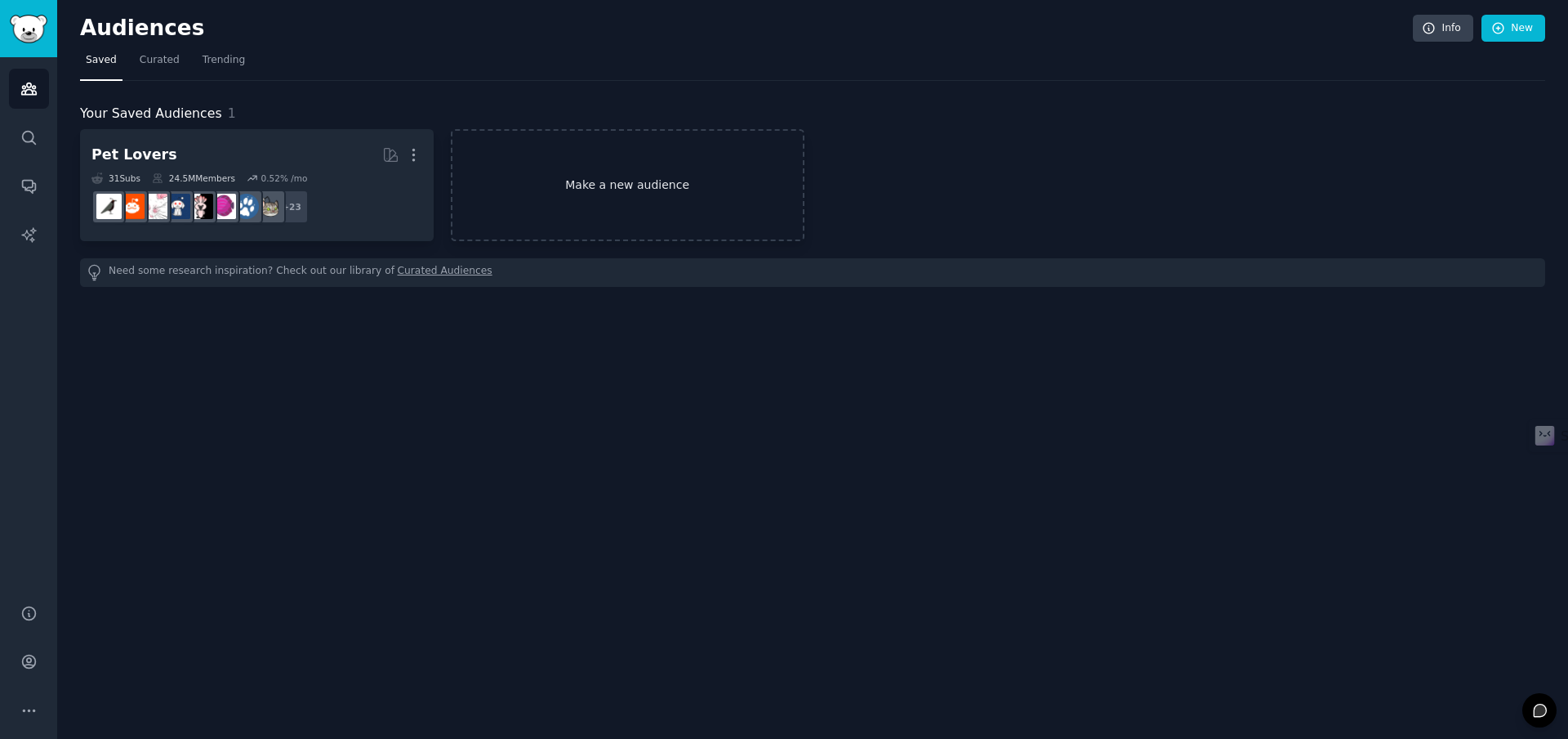
click at [618, 178] on link "Make a new audience" at bounding box center [627, 185] width 354 height 112
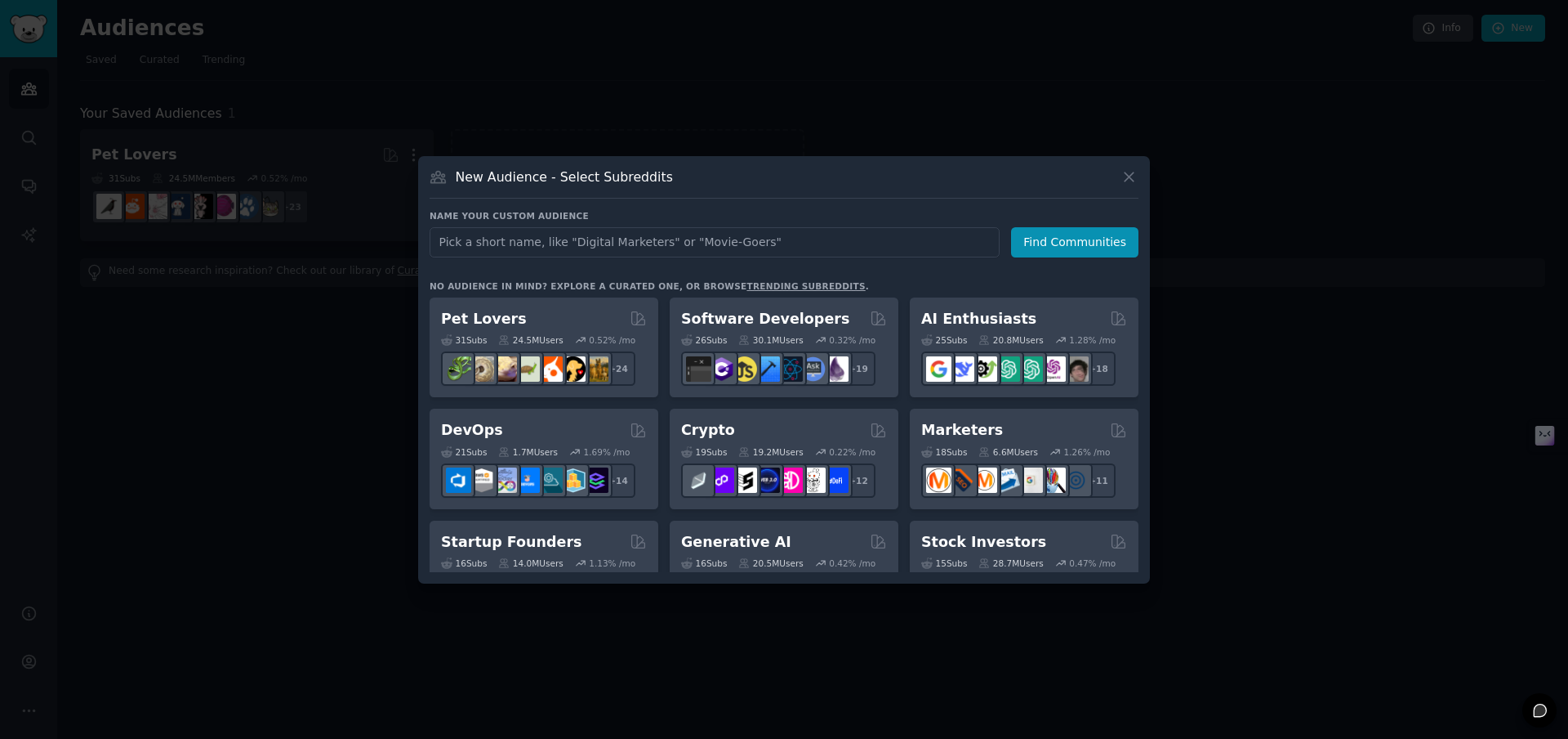
click at [702, 248] on input "text" at bounding box center [715, 242] width 570 height 30
type input "P"
type input "Productivity"
click button "Find Communities" at bounding box center [1075, 242] width 127 height 30
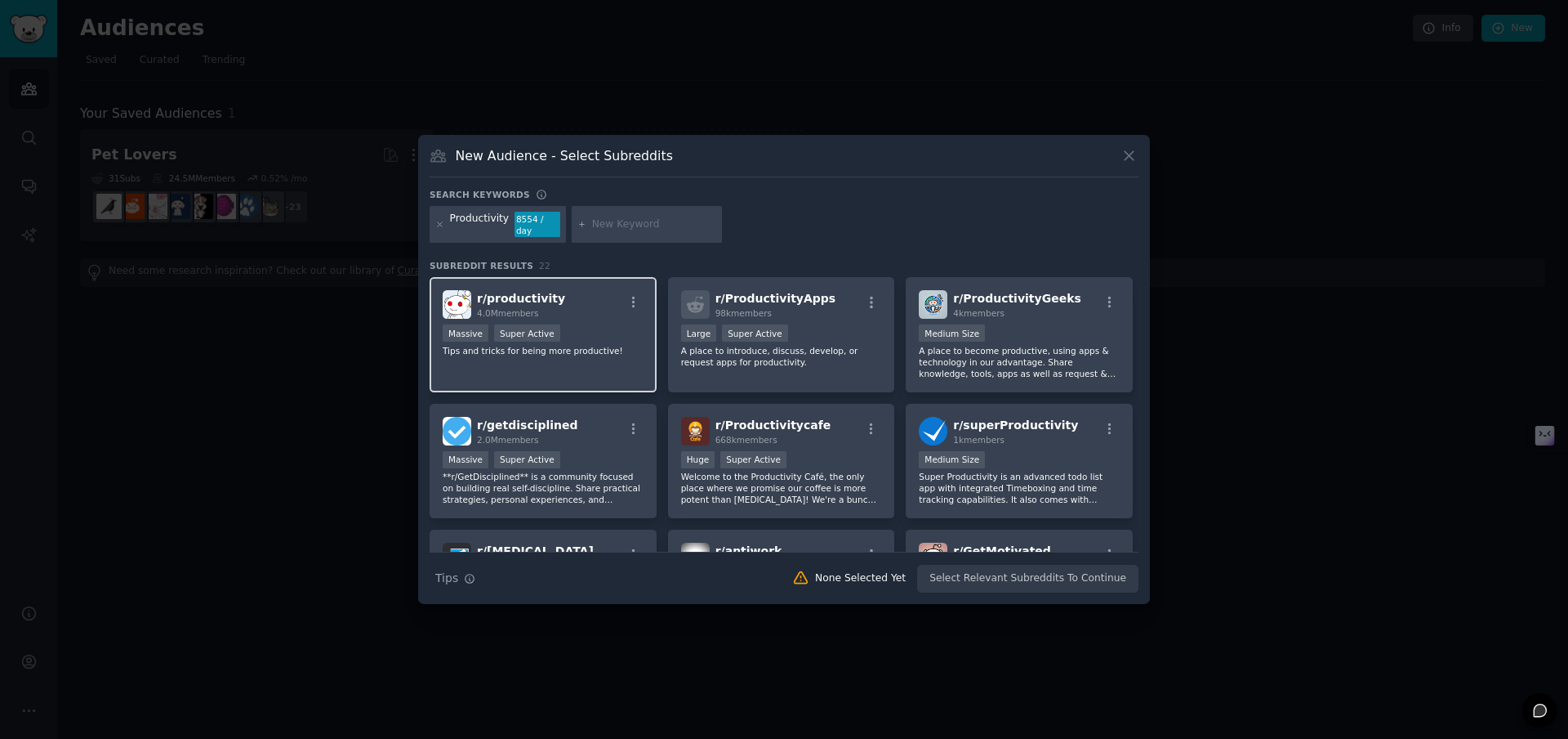
click at [532, 299] on span "r/ productivity" at bounding box center [521, 298] width 88 height 13
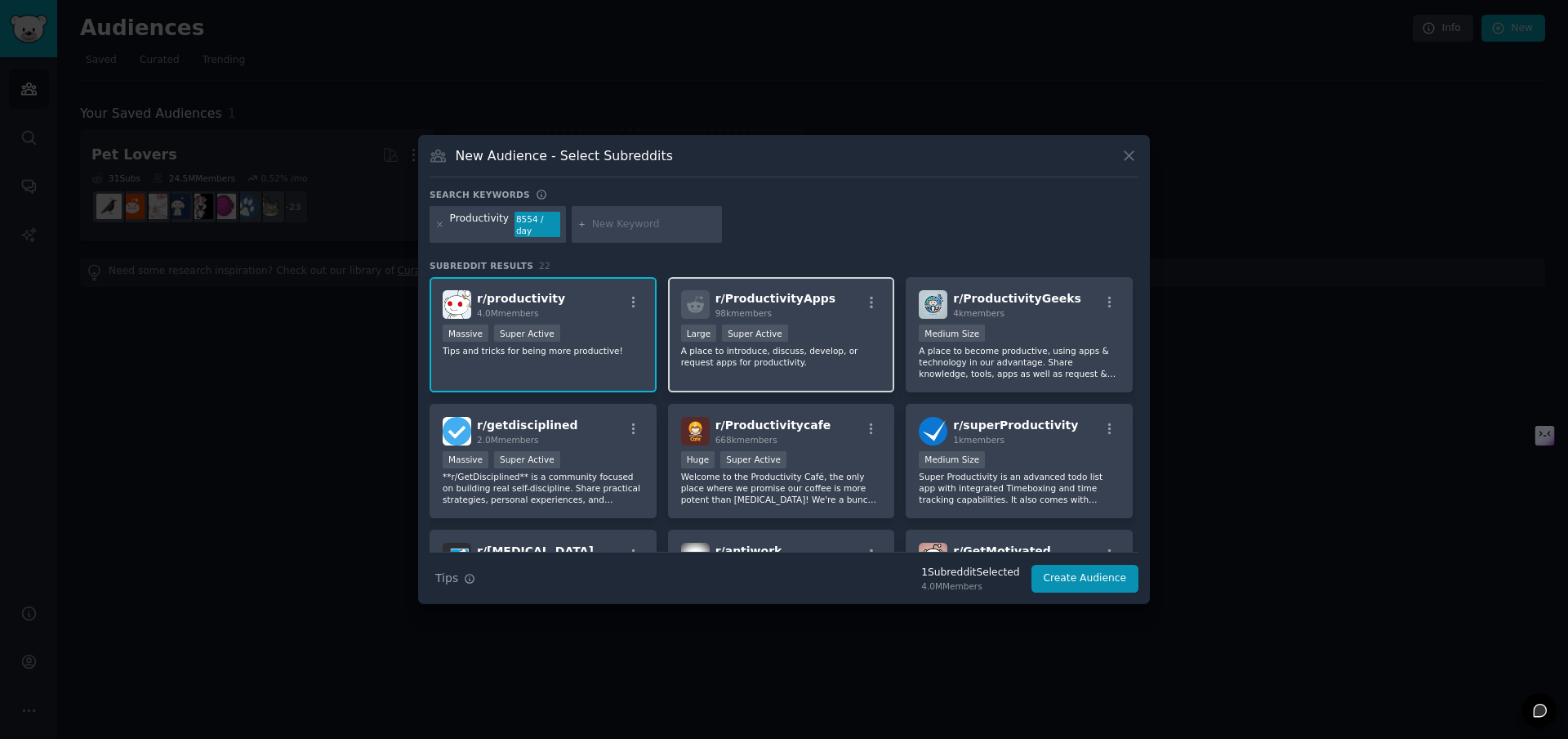
click at [795, 298] on span "r/ ProductivityApps" at bounding box center [776, 298] width 121 height 13
click at [773, 297] on span "r/ ProductivityApps" at bounding box center [776, 298] width 121 height 13
click at [534, 298] on span "r/ productivity" at bounding box center [521, 298] width 88 height 13
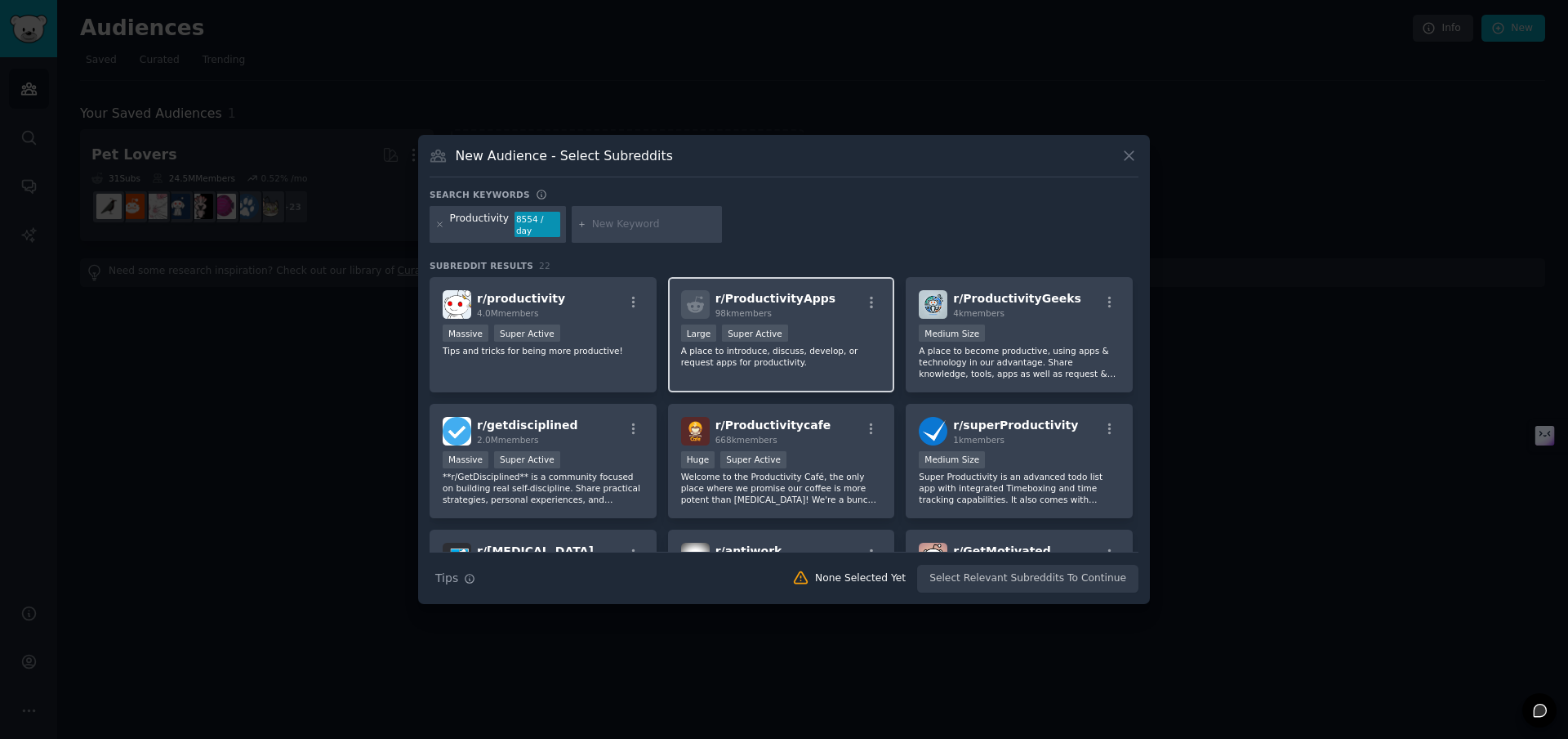
click at [794, 305] on span "r/ ProductivityApps" at bounding box center [776, 298] width 121 height 13
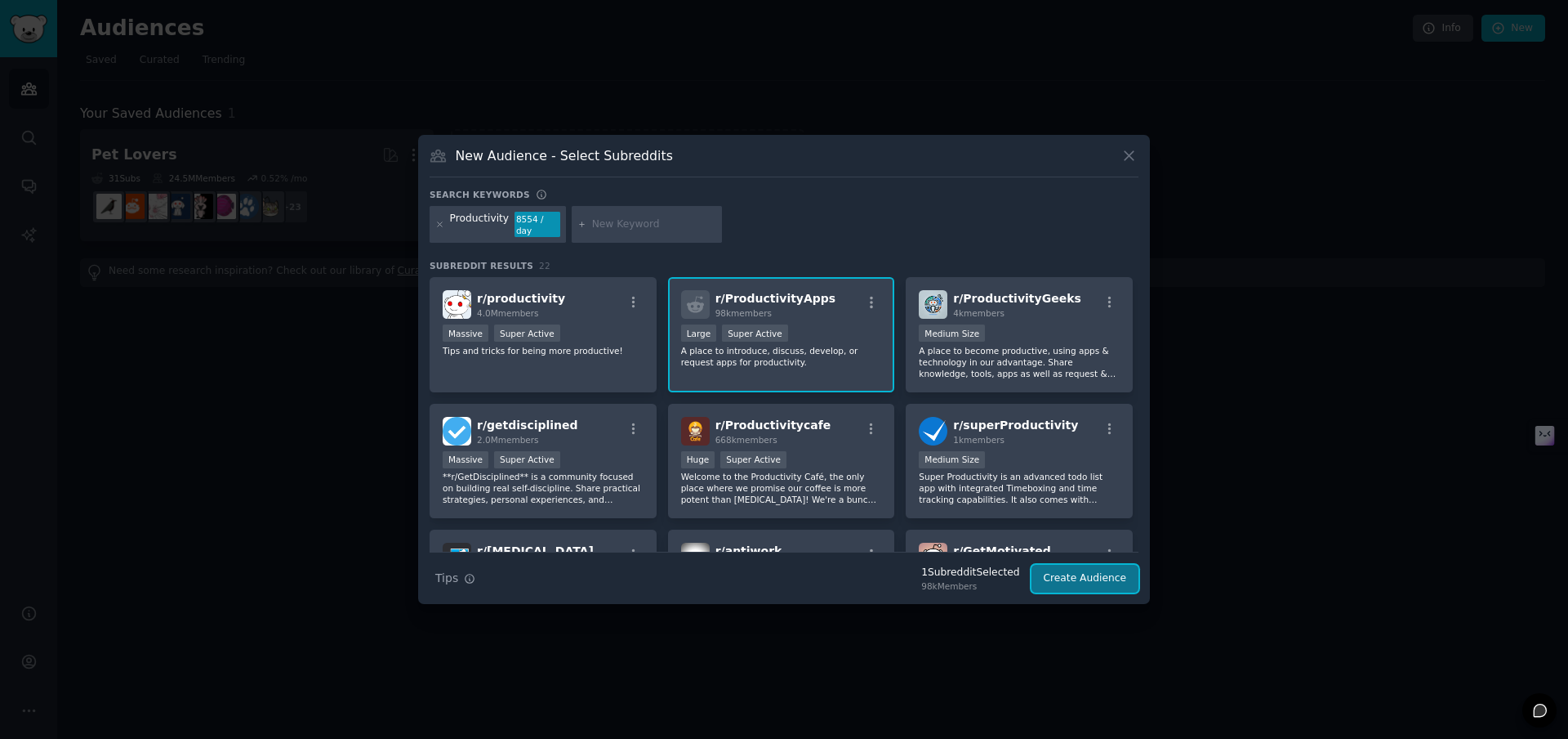
click at [1102, 583] on button "Create Audience" at bounding box center [1085, 578] width 108 height 27
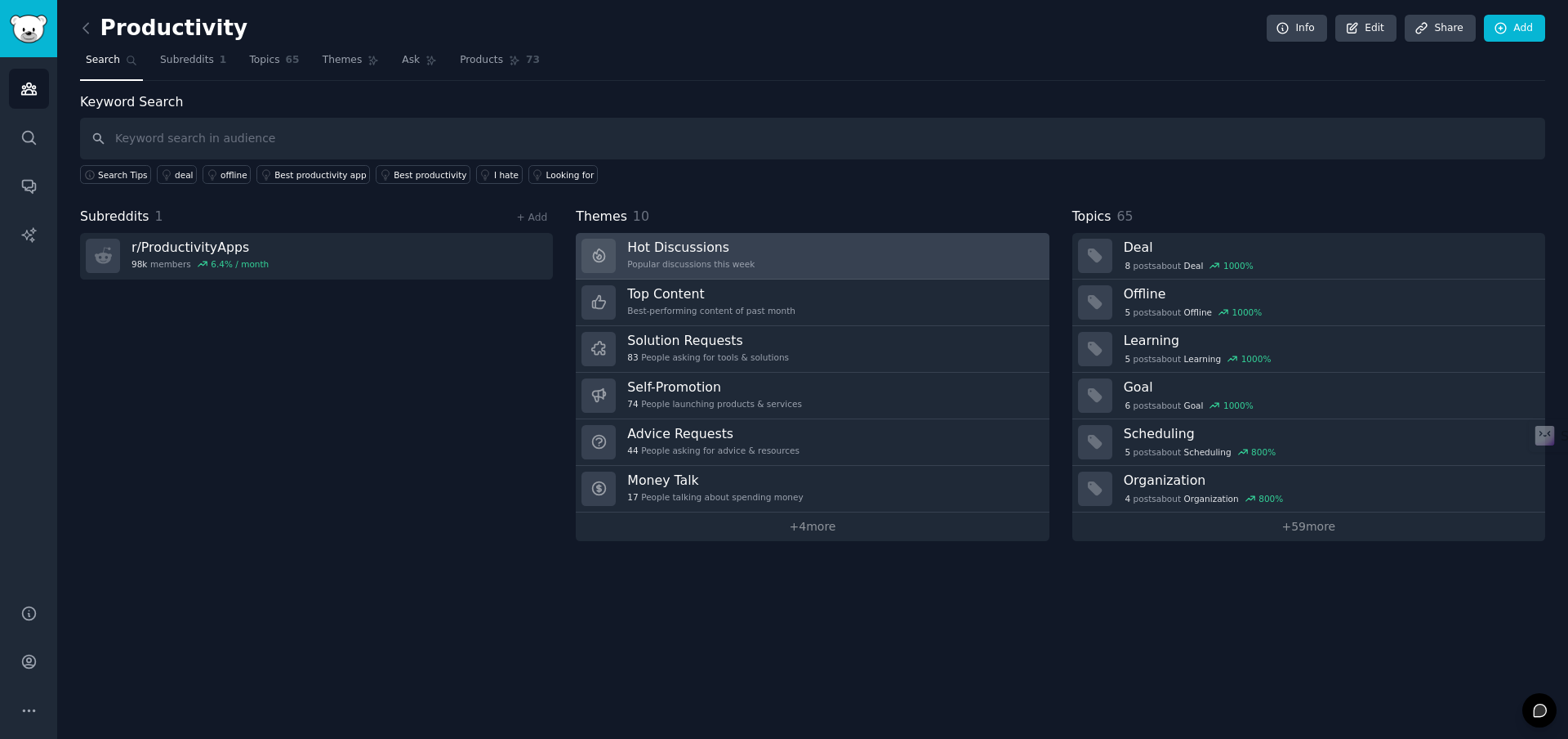
click at [703, 252] on h3 "Hot Discussions" at bounding box center [691, 246] width 127 height 17
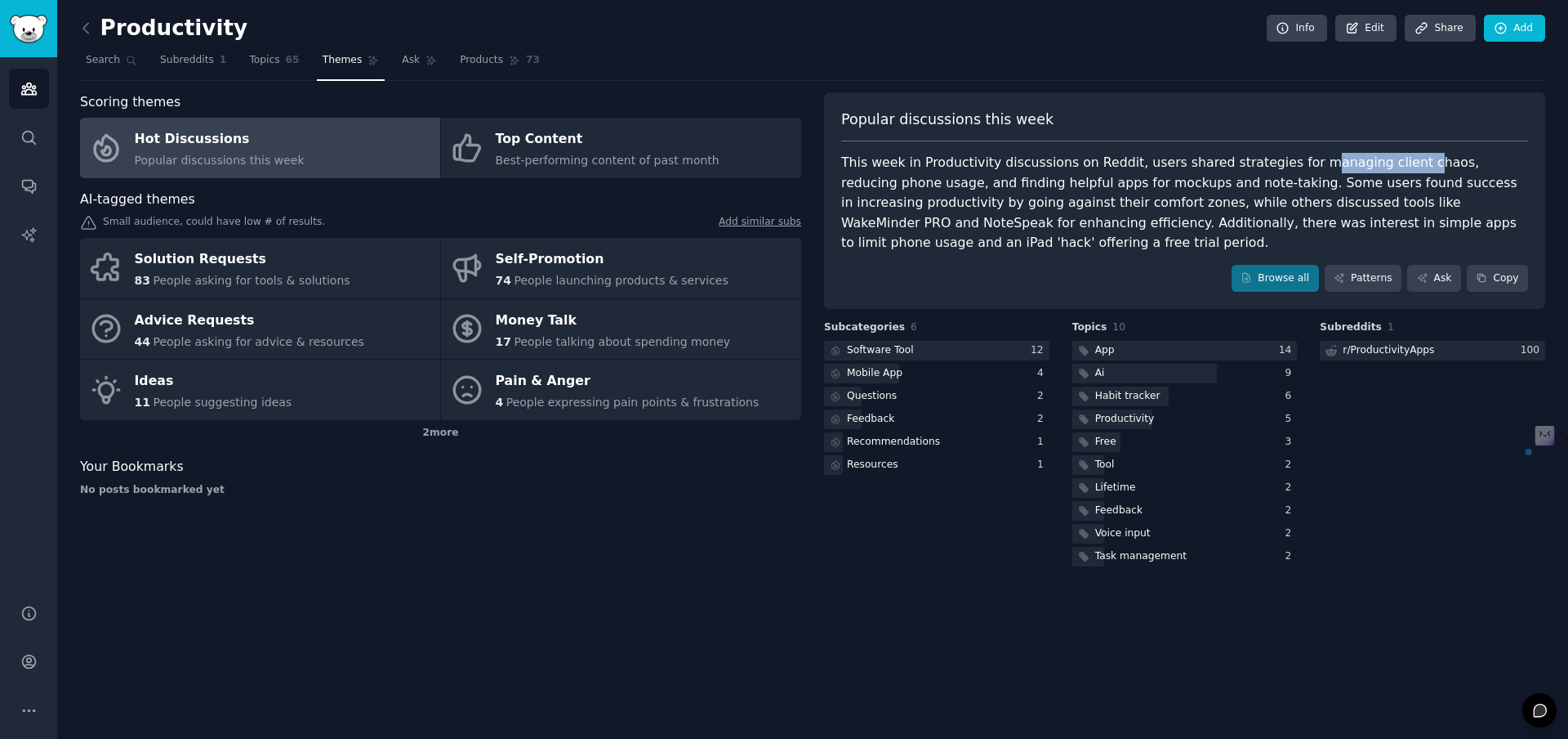
drag, startPoint x: 1292, startPoint y: 168, endPoint x: 1384, endPoint y: 167, distance: 92.0
click at [1384, 167] on div "This week in Productivity discussions on Reddit, users shared strategies for ma…" at bounding box center [1185, 203] width 687 height 101
copy div "anaging client c"
click at [1173, 269] on div "Browse all Patterns Ask Copy" at bounding box center [1185, 278] width 687 height 27
drag, startPoint x: 1211, startPoint y: 223, endPoint x: 1403, endPoint y: 219, distance: 192.0
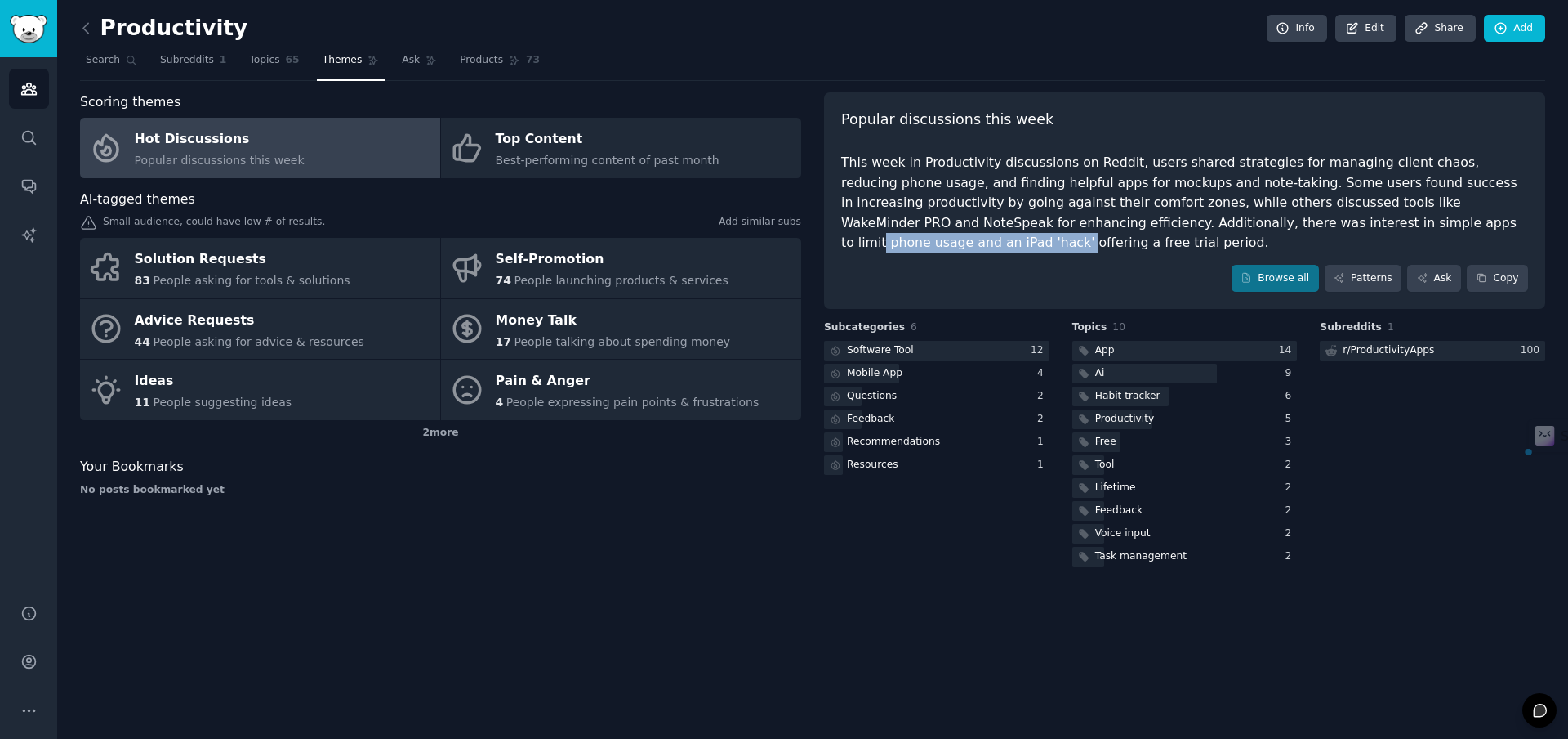
click at [1403, 219] on div "This week in Productivity discussions on Reddit, users shared strategies for ma…" at bounding box center [1185, 203] width 687 height 101
copy div "phone usage and an iPad 'hack'"
click at [1135, 253] on div "Popular discussions this week This week in Productivity discussions on Reddit, …" at bounding box center [1184, 201] width 721 height 217
drag, startPoint x: 1189, startPoint y: 224, endPoint x: 1481, endPoint y: 223, distance: 292.0
click at [1481, 223] on div "This week in Productivity discussions on Reddit, users shared strategies for ma…" at bounding box center [1185, 203] width 687 height 101
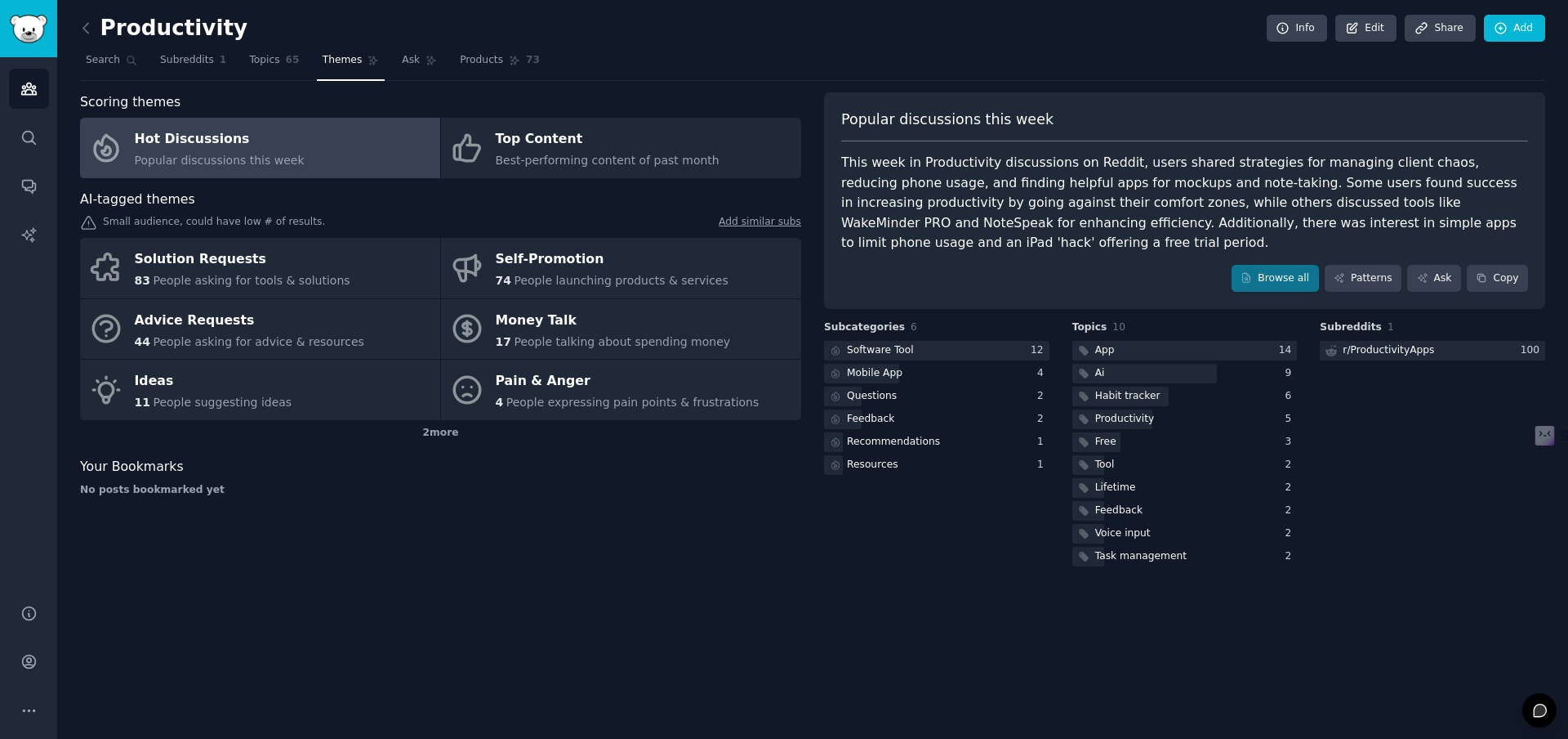
click at [1399, 229] on div "This week in Productivity discussions on Reddit, users shared strategies for ma…" at bounding box center [1185, 203] width 687 height 101
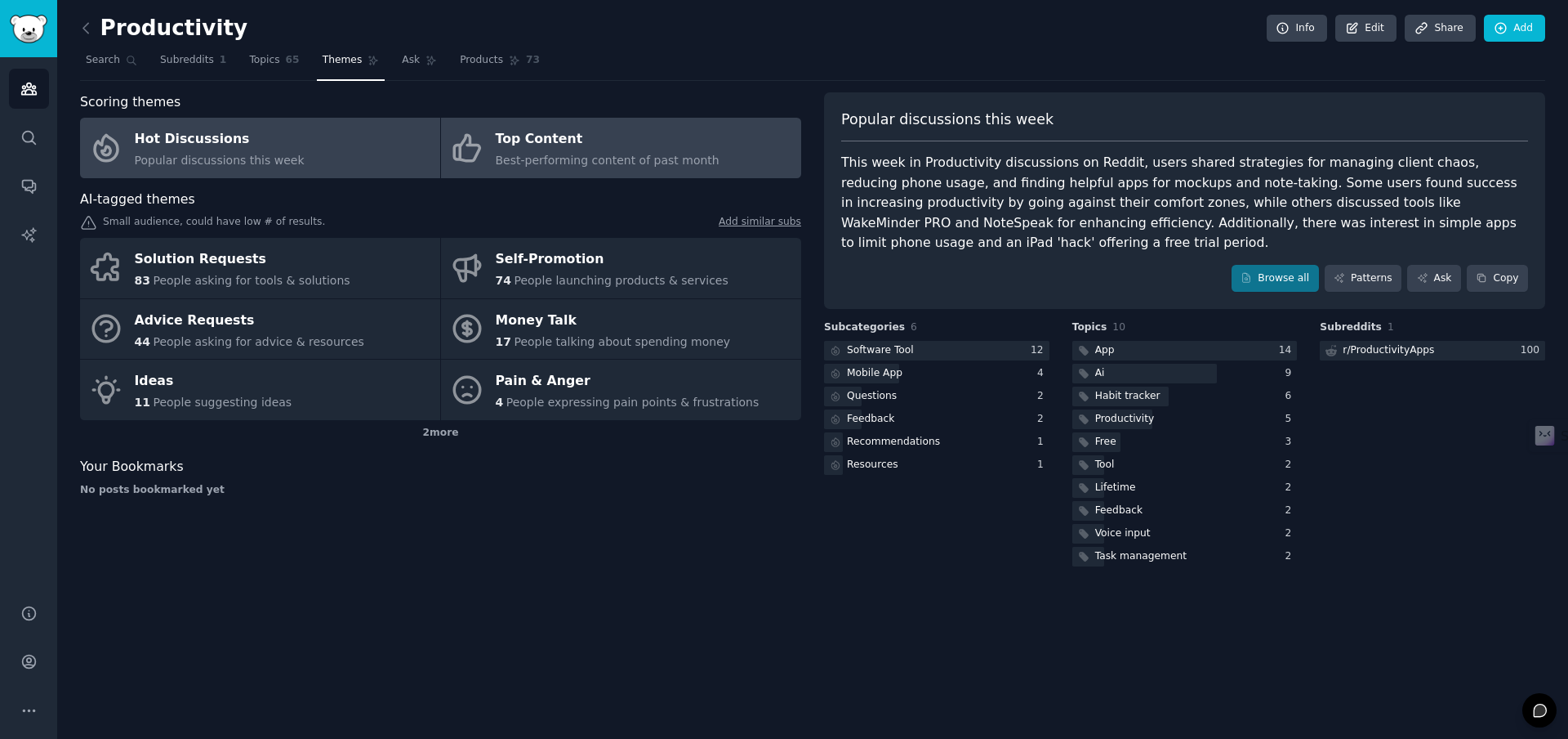
click at [600, 160] on span "Best-performing content of past month" at bounding box center [608, 160] width 224 height 13
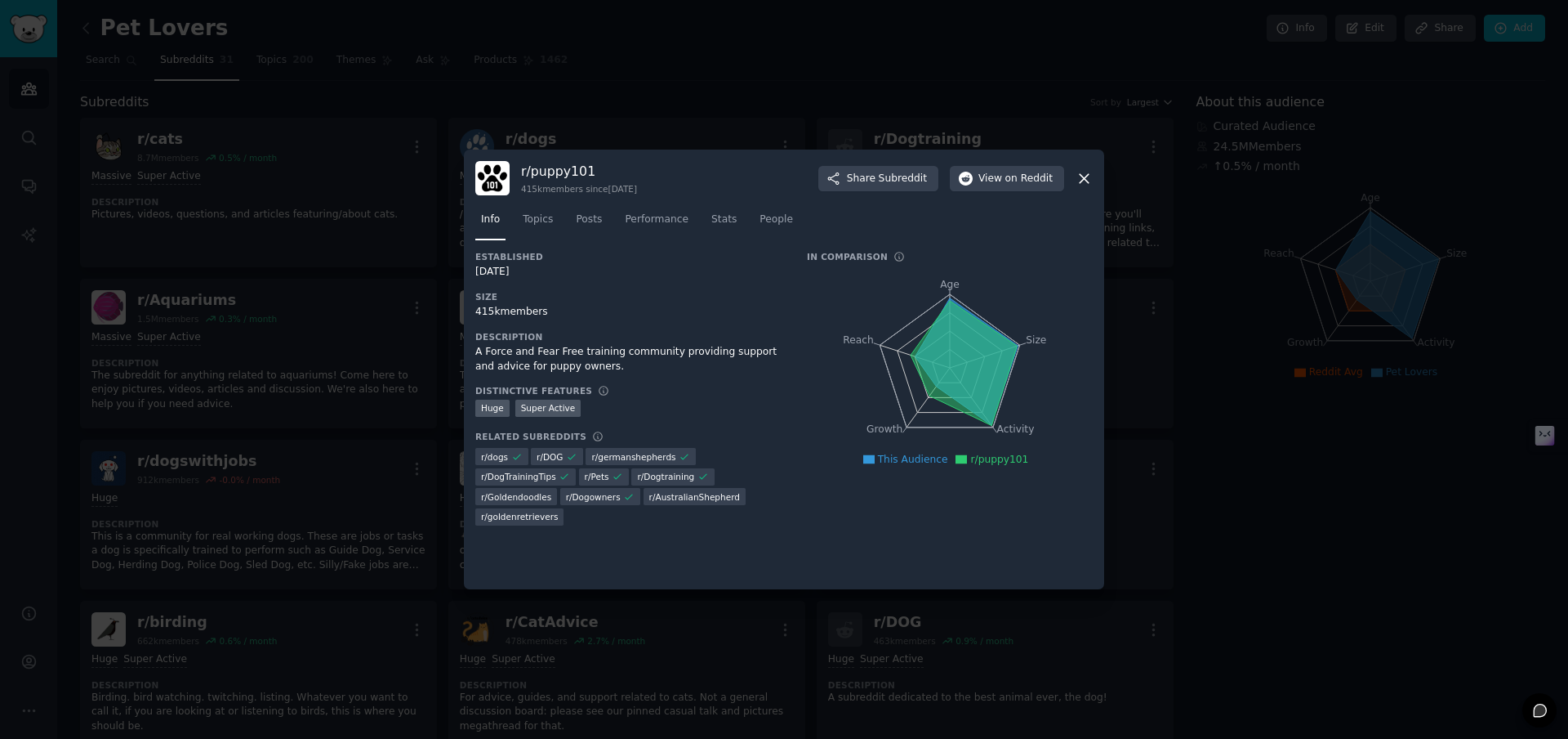
click at [1091, 180] on icon at bounding box center [1084, 178] width 17 height 17
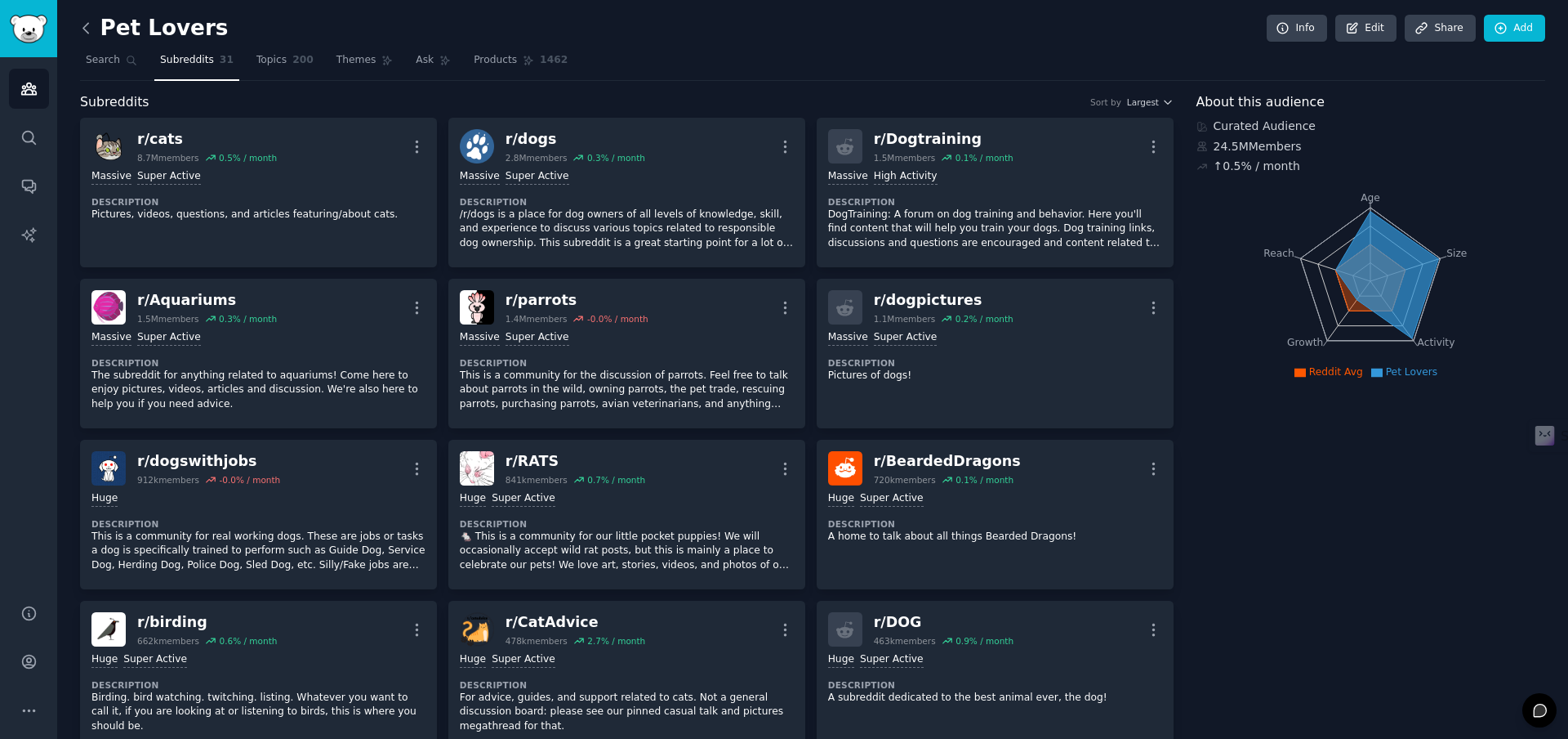
click at [86, 29] on icon at bounding box center [86, 27] width 17 height 17
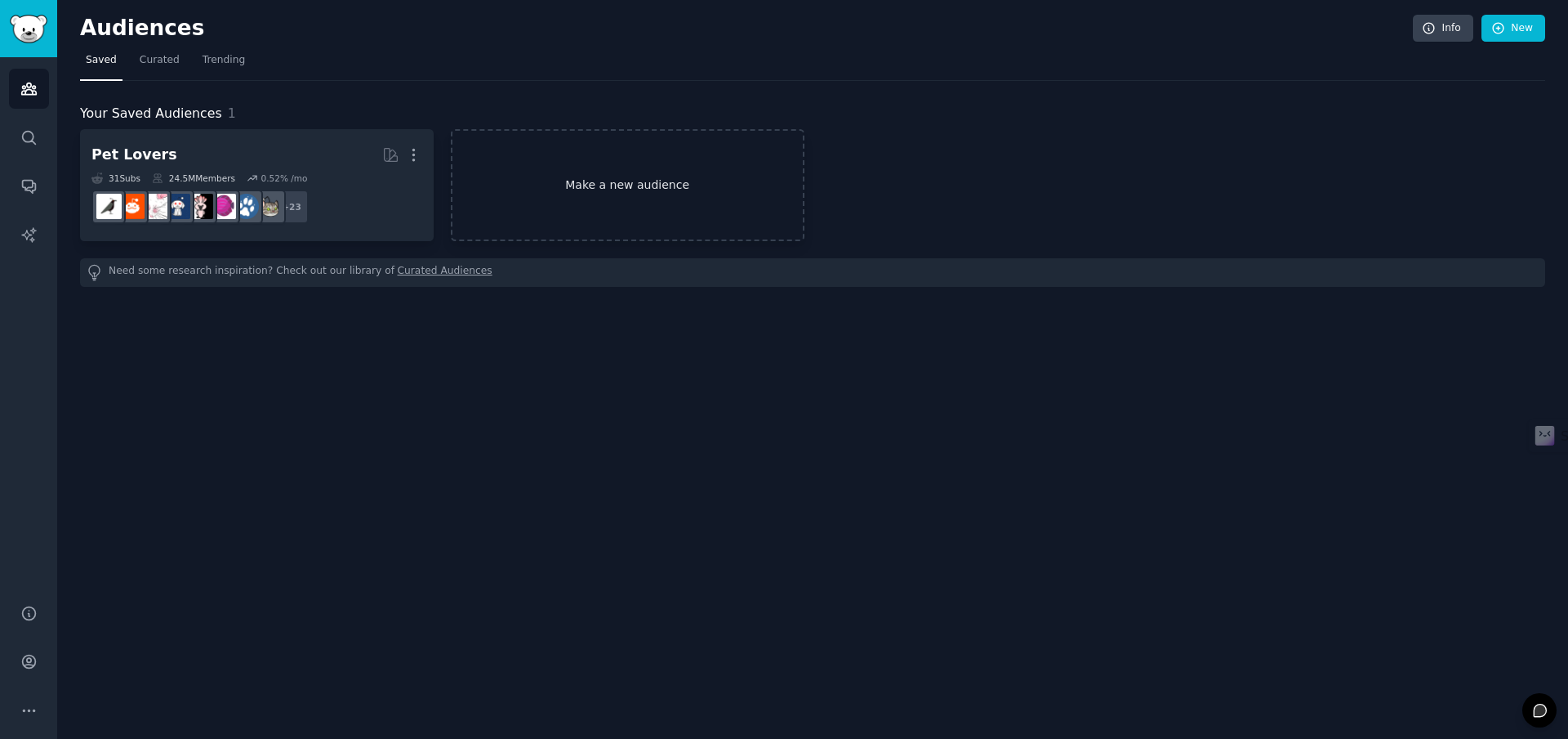
click at [643, 175] on link "Make a new audience" at bounding box center [627, 185] width 354 height 112
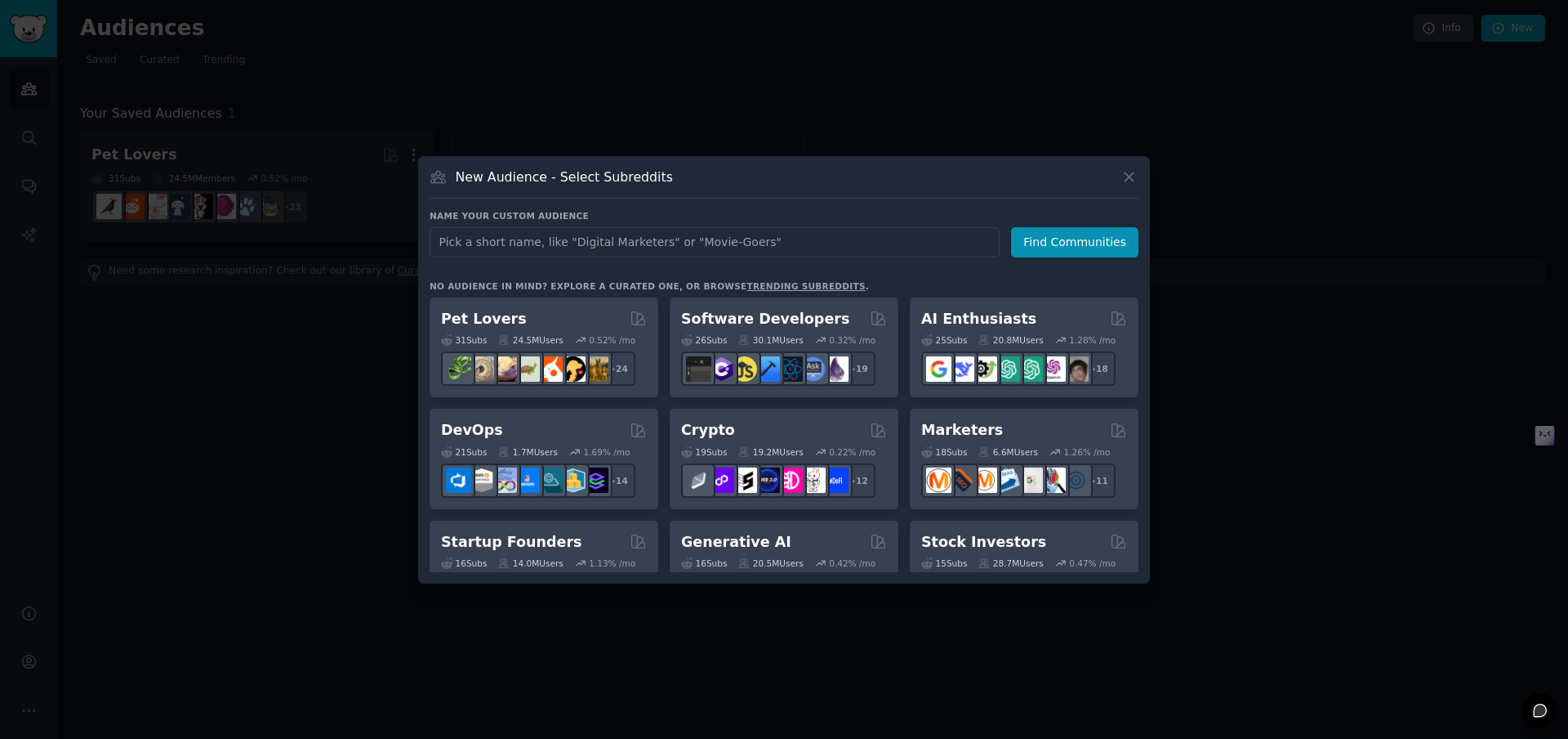
click at [676, 236] on input "text" at bounding box center [715, 242] width 570 height 30
type input "focus"
click button "Find Communities" at bounding box center [1075, 242] width 127 height 30
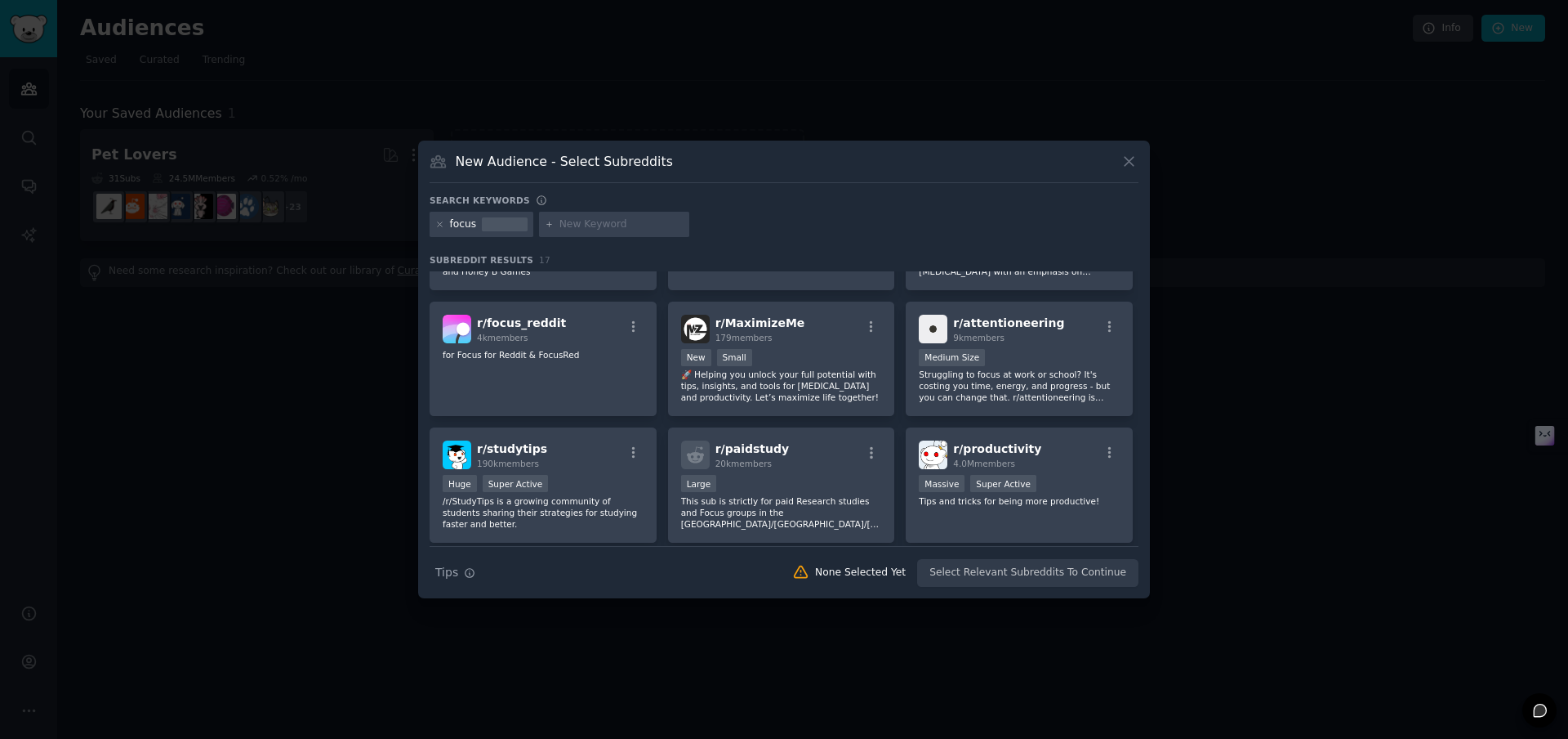
scroll to position [351, 0]
click at [1008, 318] on span "r/ attentioneering" at bounding box center [1009, 320] width 111 height 13
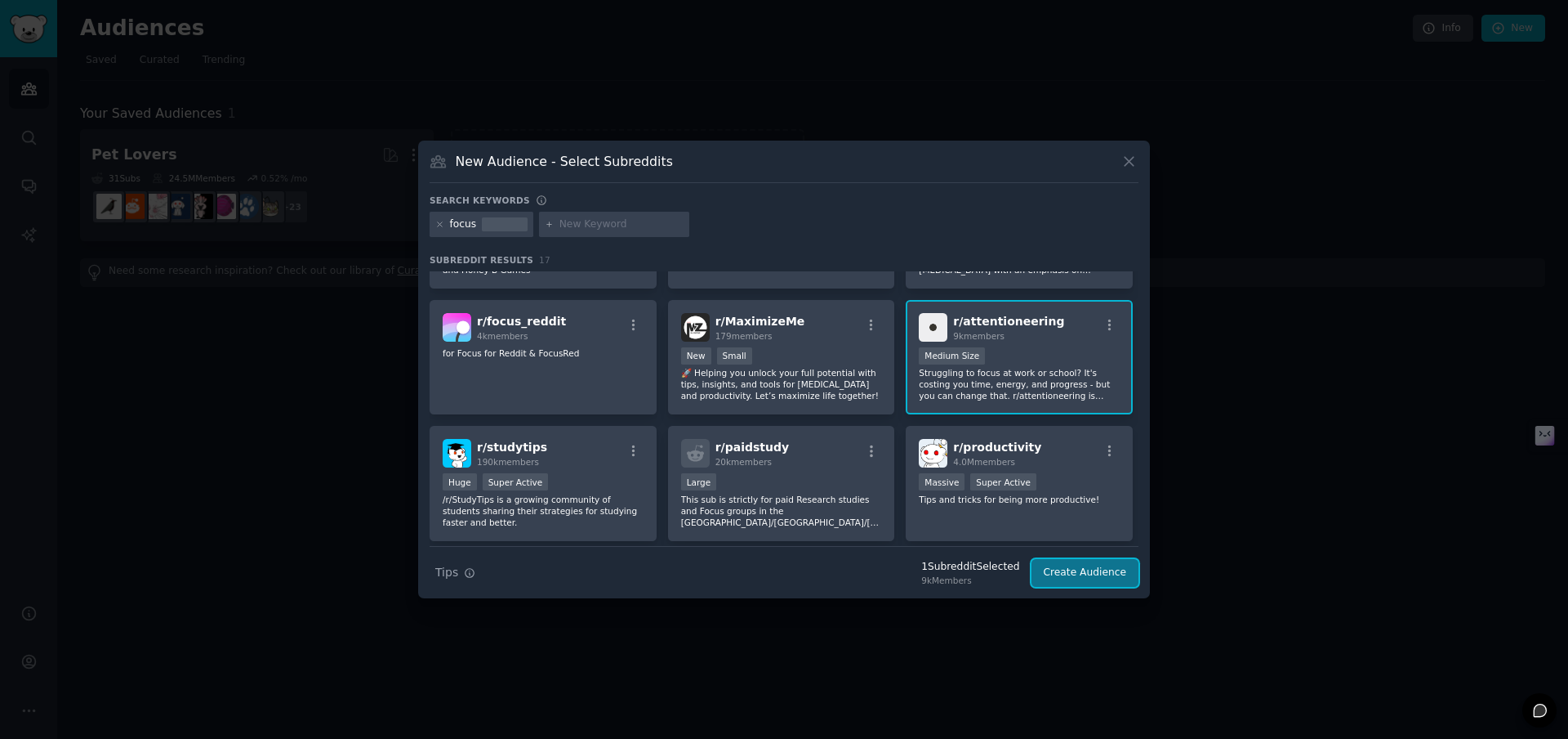
click at [1102, 571] on button "Create Audience" at bounding box center [1085, 572] width 108 height 27
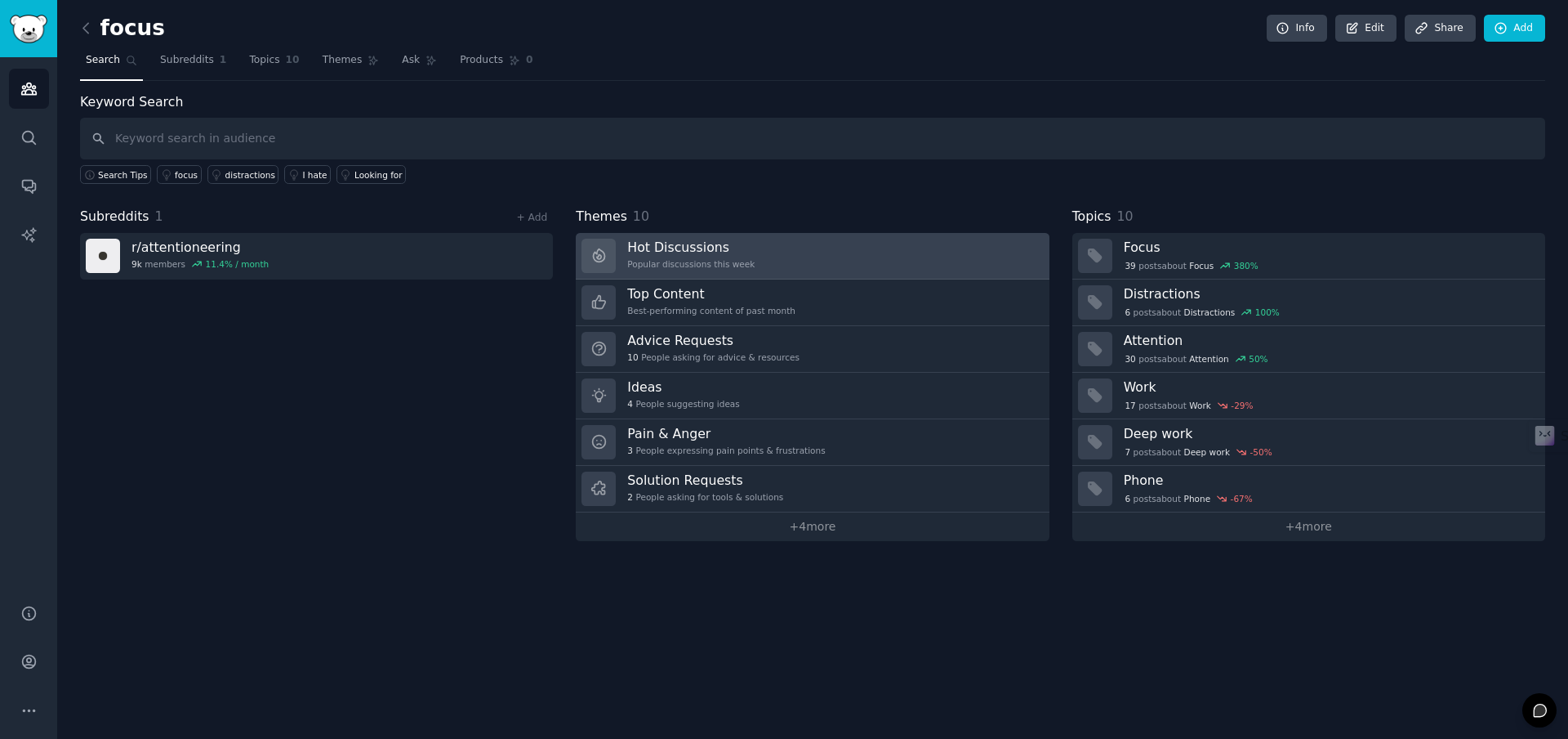
click at [808, 259] on link "Hot Discussions Popular discussions this week" at bounding box center [813, 256] width 473 height 47
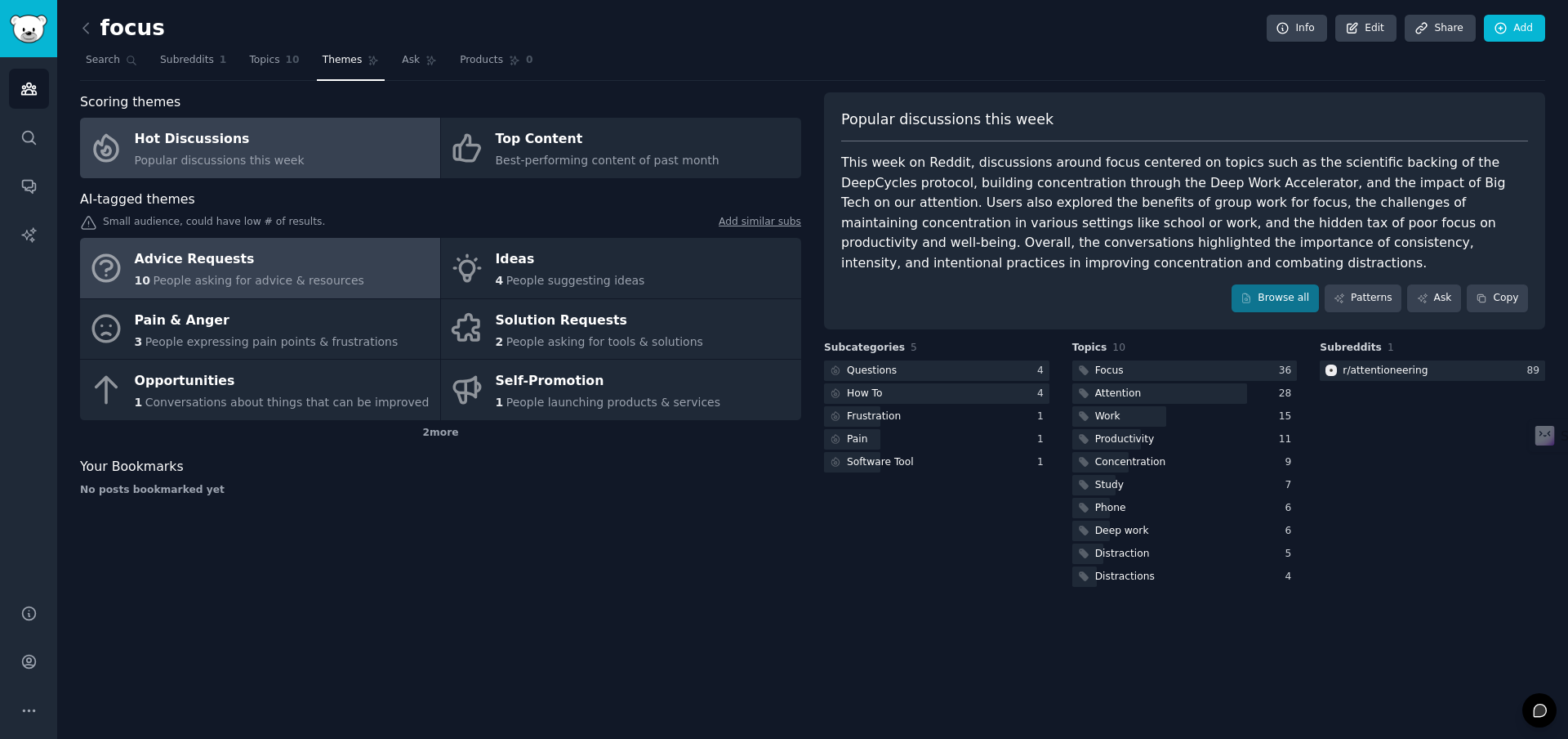
click at [315, 268] on div "Advice Requests" at bounding box center [250, 260] width 229 height 26
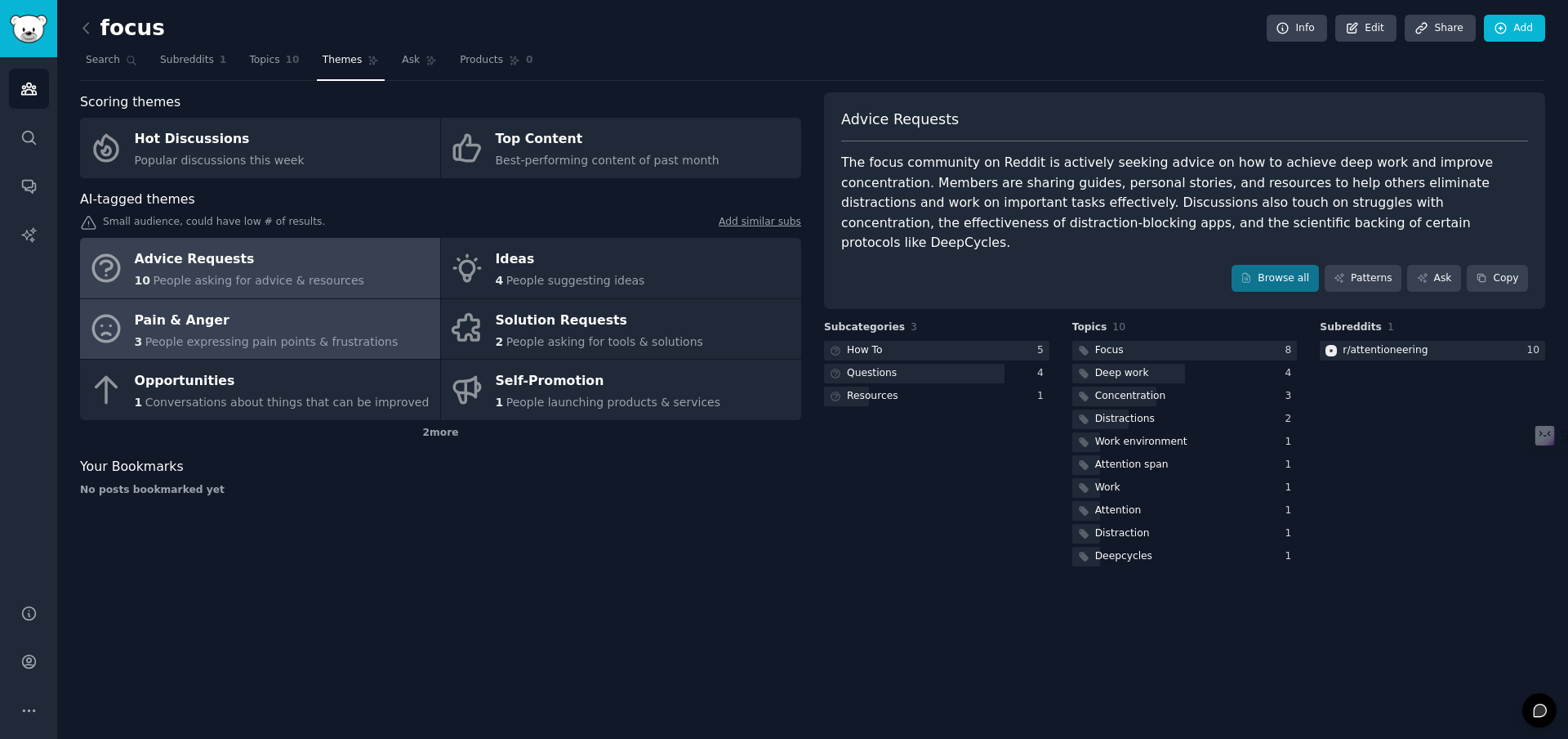
click at [317, 331] on div "Pain & Anger" at bounding box center [266, 320] width 264 height 26
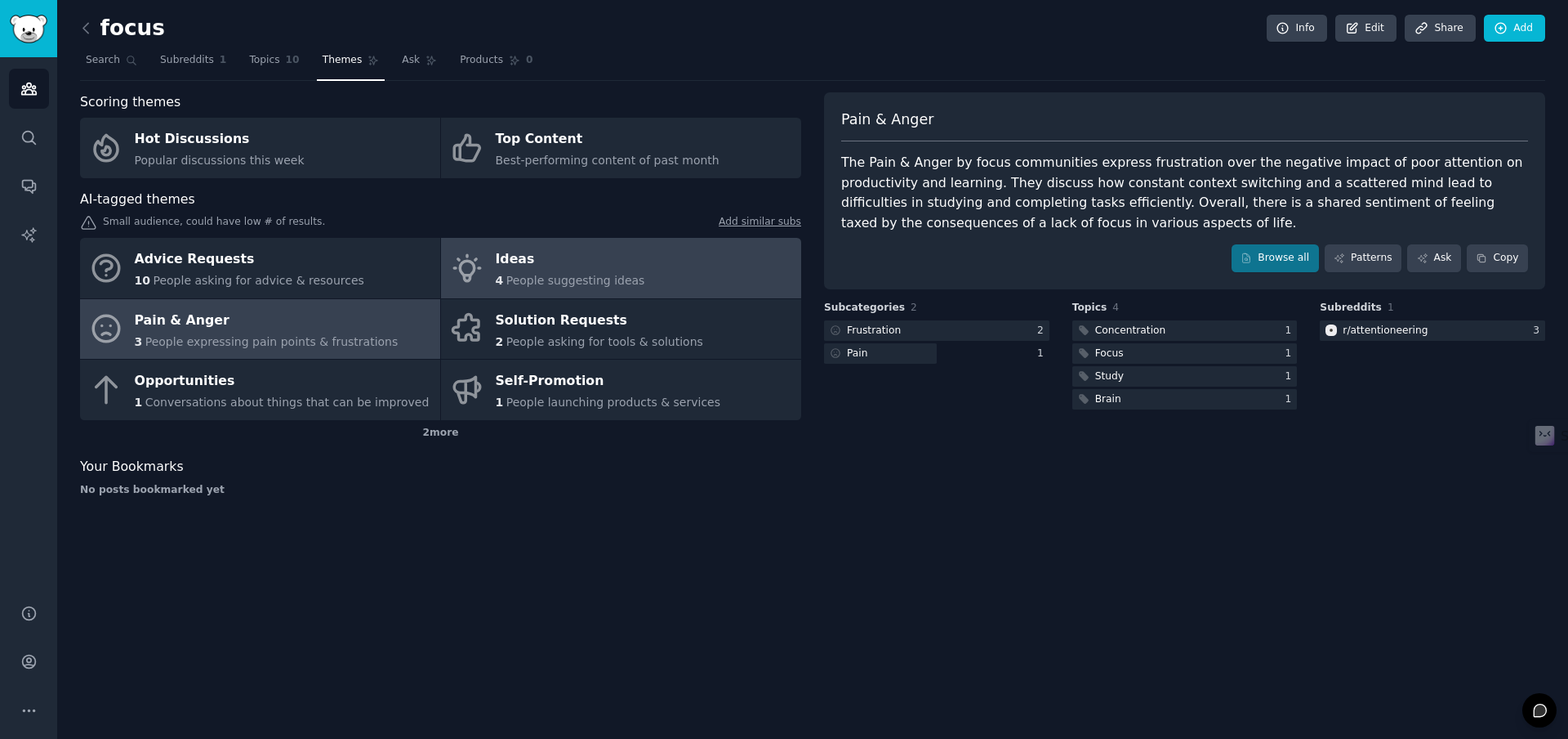
click at [700, 263] on link "Ideas 4 People suggesting ideas" at bounding box center [621, 268] width 360 height 61
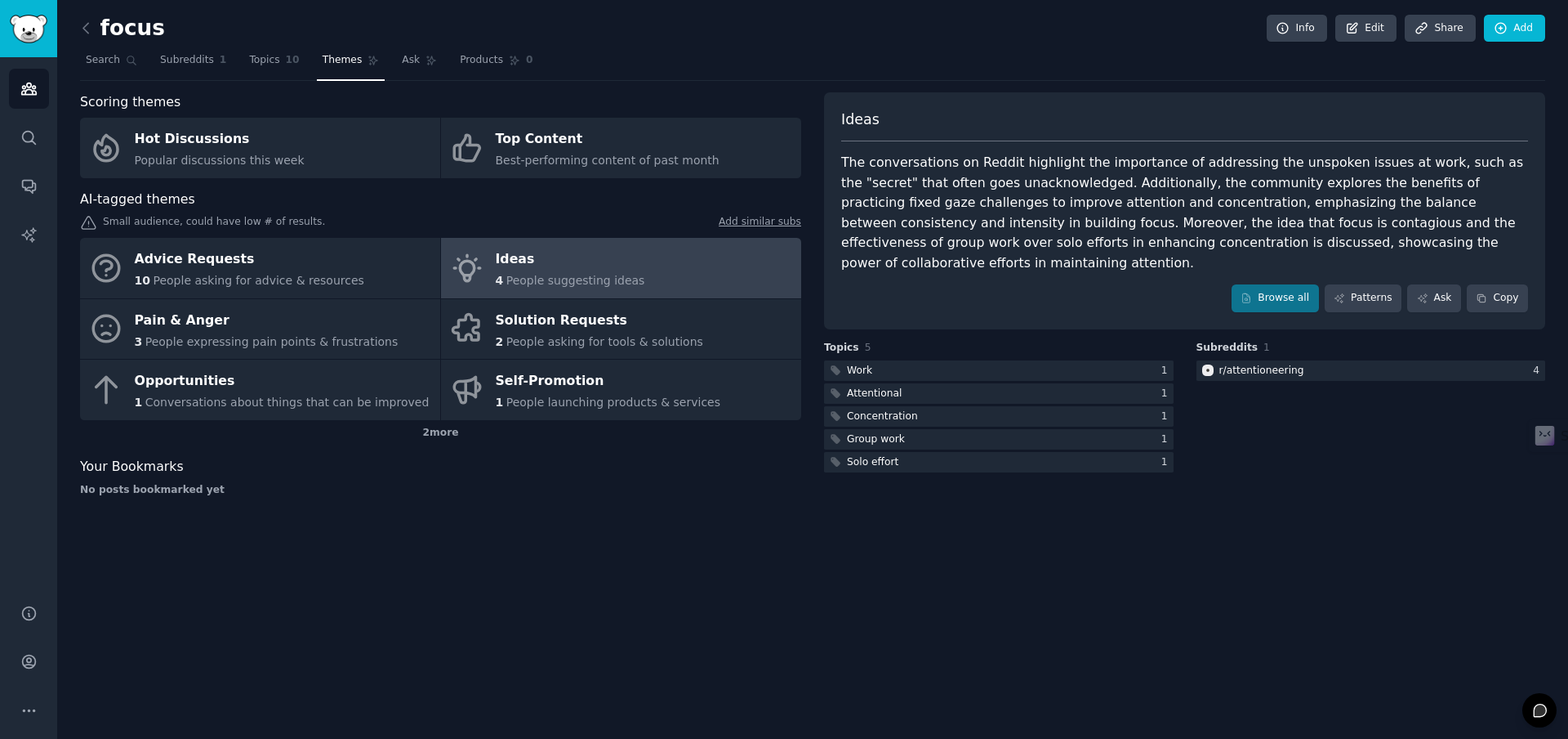
click at [847, 613] on div "focus Info Edit Share Add Search Subreddits 1 Topics 10 Themes Ask Products 0 S…" at bounding box center [813, 369] width 1512 height 739
